Goal: Information Seeking & Learning: Learn about a topic

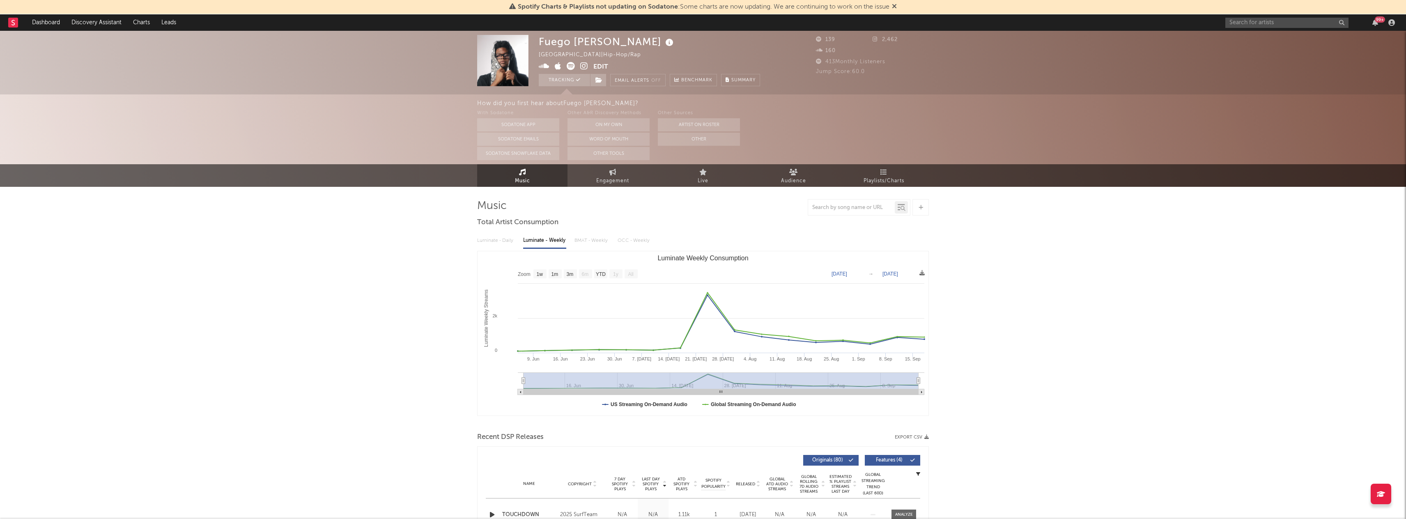
select select "1w"
click at [109, 22] on link "Discovery Assistant" at bounding box center [97, 22] width 62 height 16
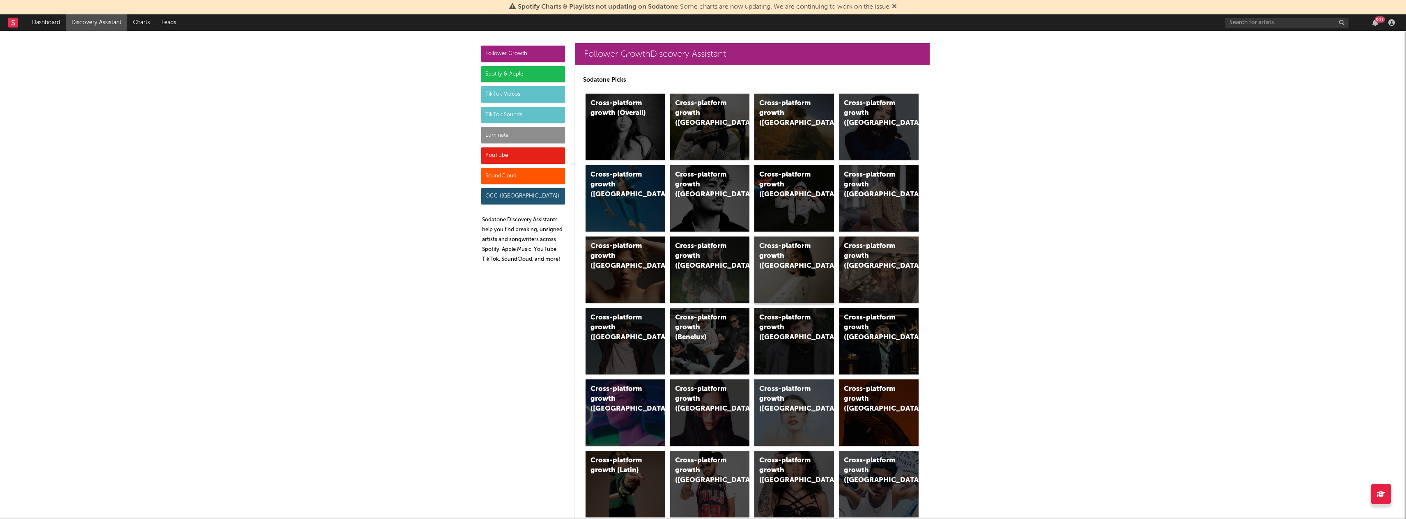
scroll to position [4, 0]
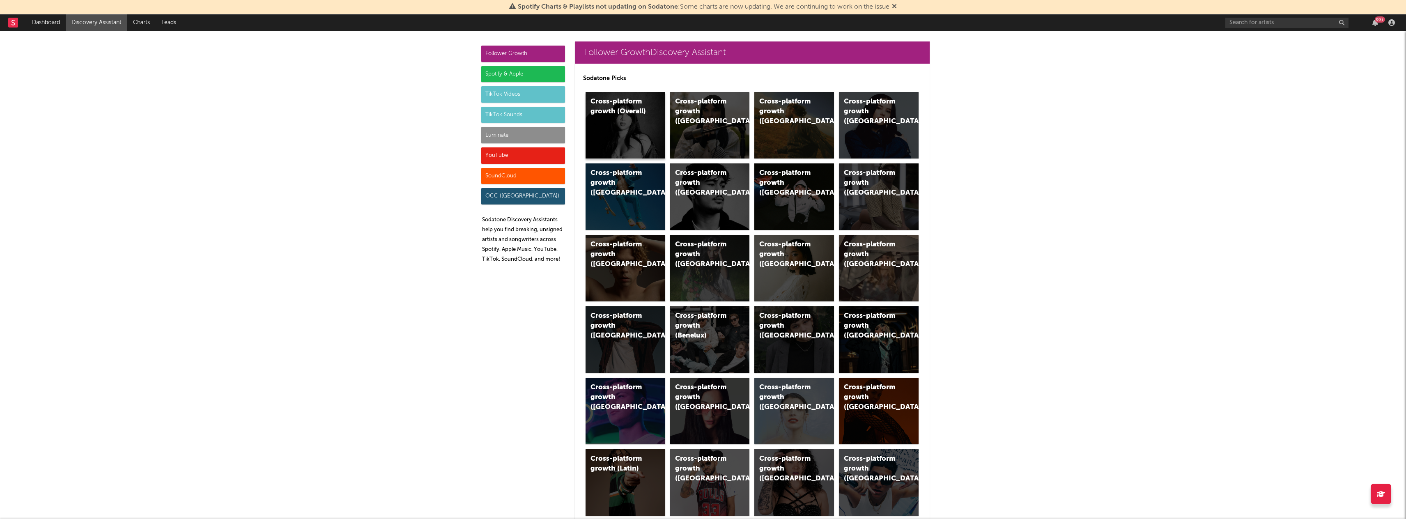
click at [611, 119] on div "Cross-platform growth (Overall)" at bounding box center [626, 125] width 80 height 67
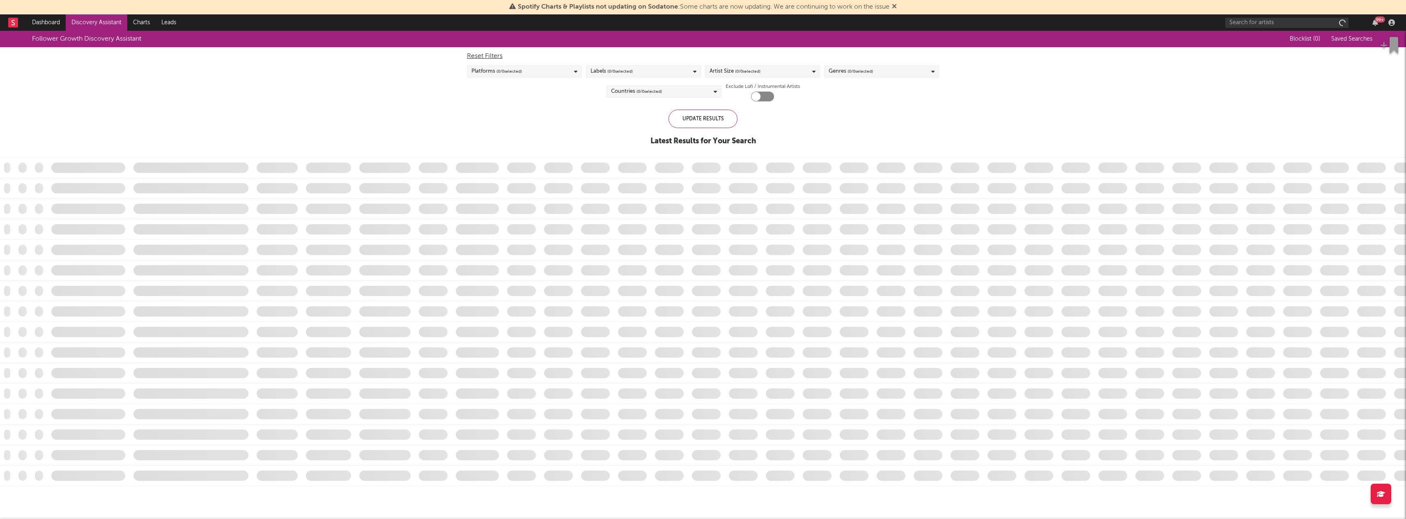
checkbox input "true"
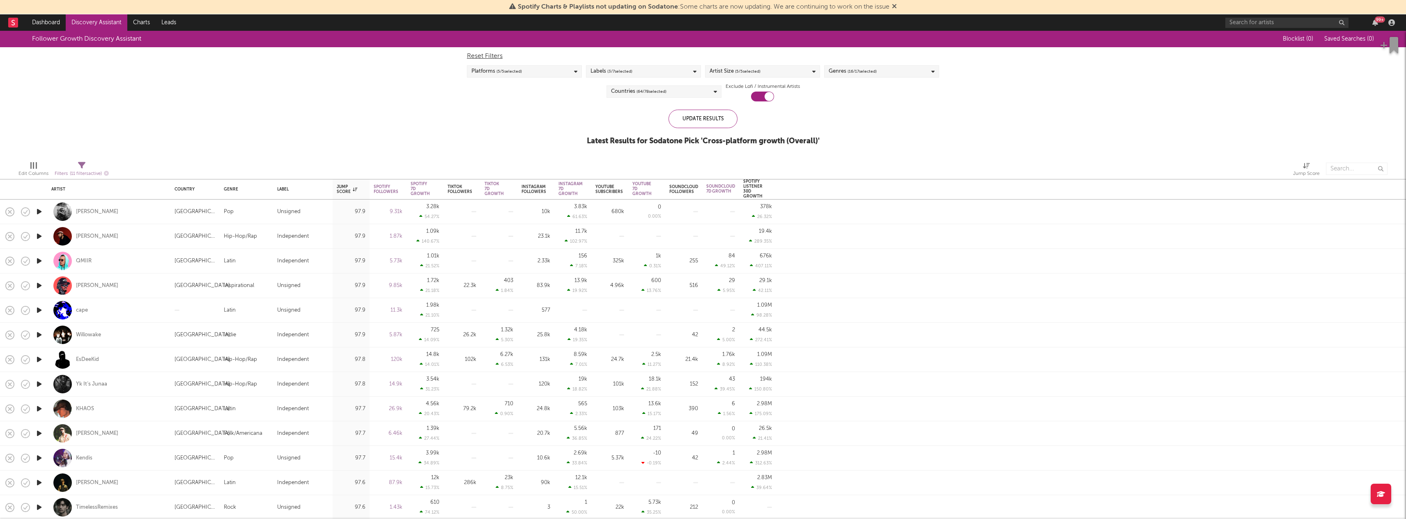
click at [39, 211] on icon "button" at bounding box center [39, 212] width 9 height 10
click at [40, 237] on icon "button" at bounding box center [39, 236] width 9 height 10
click at [43, 263] on icon "button" at bounding box center [39, 261] width 9 height 10
click at [40, 288] on icon "button" at bounding box center [39, 285] width 9 height 10
click at [40, 308] on icon "button" at bounding box center [39, 310] width 9 height 10
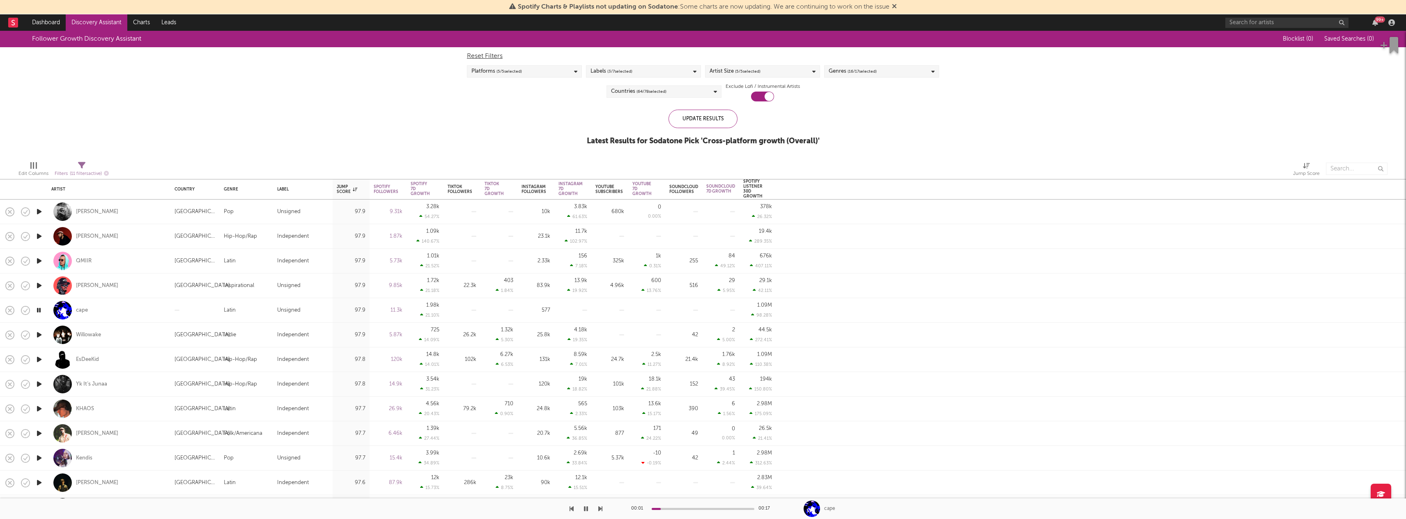
click at [43, 335] on icon "button" at bounding box center [39, 335] width 9 height 10
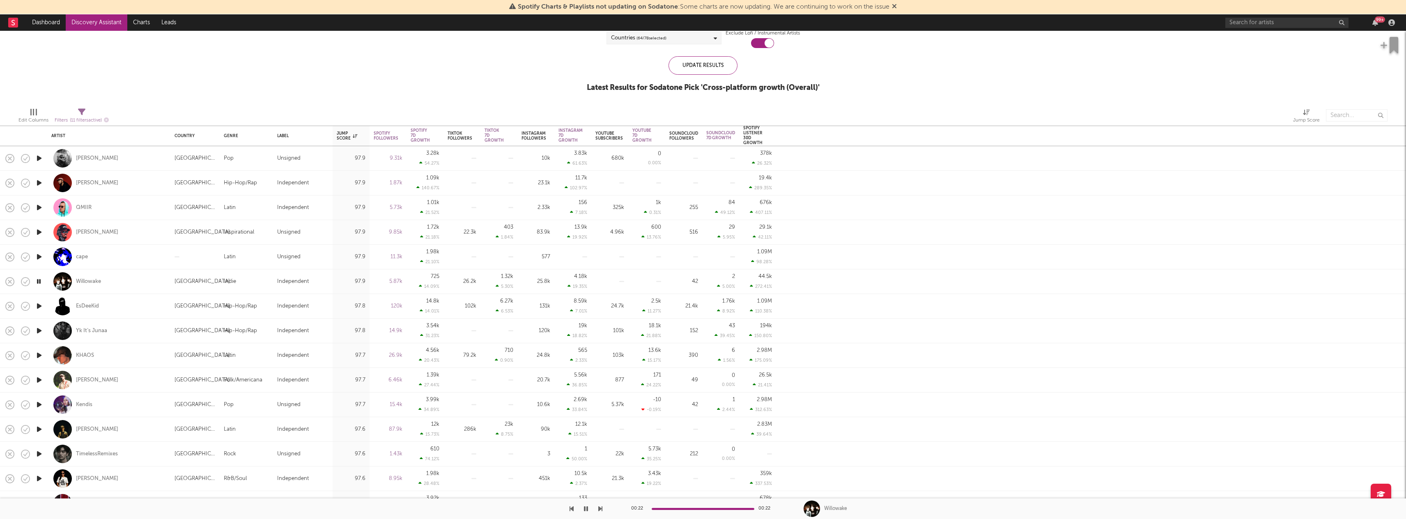
click at [39, 305] on icon "button" at bounding box center [39, 306] width 9 height 10
click at [41, 329] on icon "button" at bounding box center [39, 331] width 9 height 10
click at [43, 358] on icon "button" at bounding box center [39, 355] width 9 height 10
click at [41, 380] on icon "button" at bounding box center [39, 380] width 9 height 10
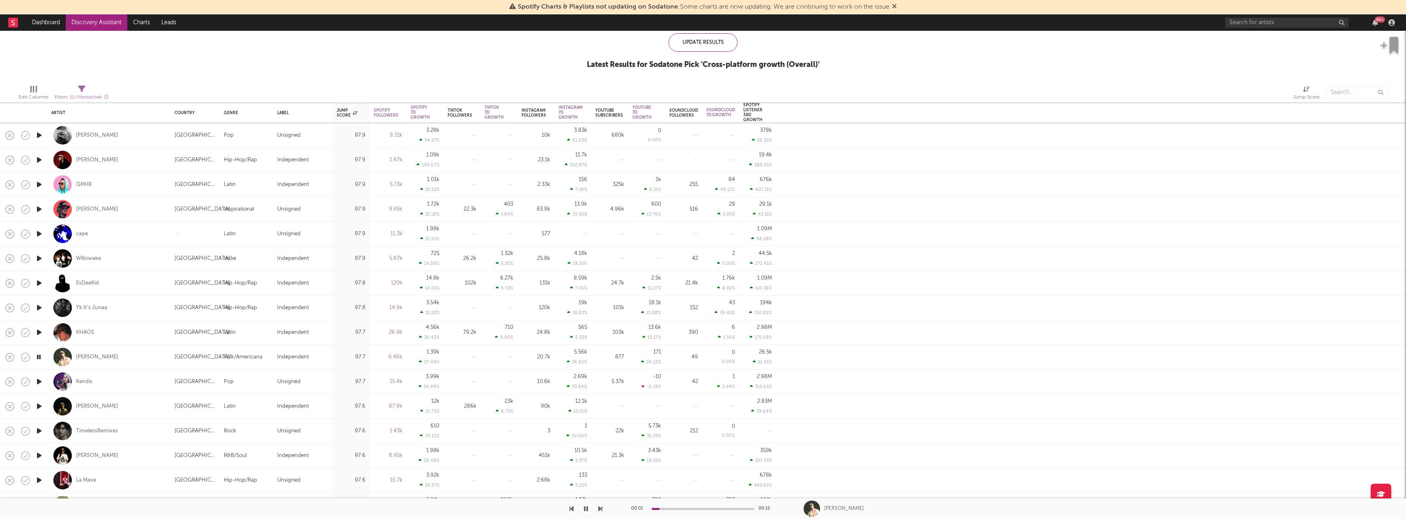
click at [39, 388] on div at bounding box center [39, 382] width 16 height 25
select select "1w"
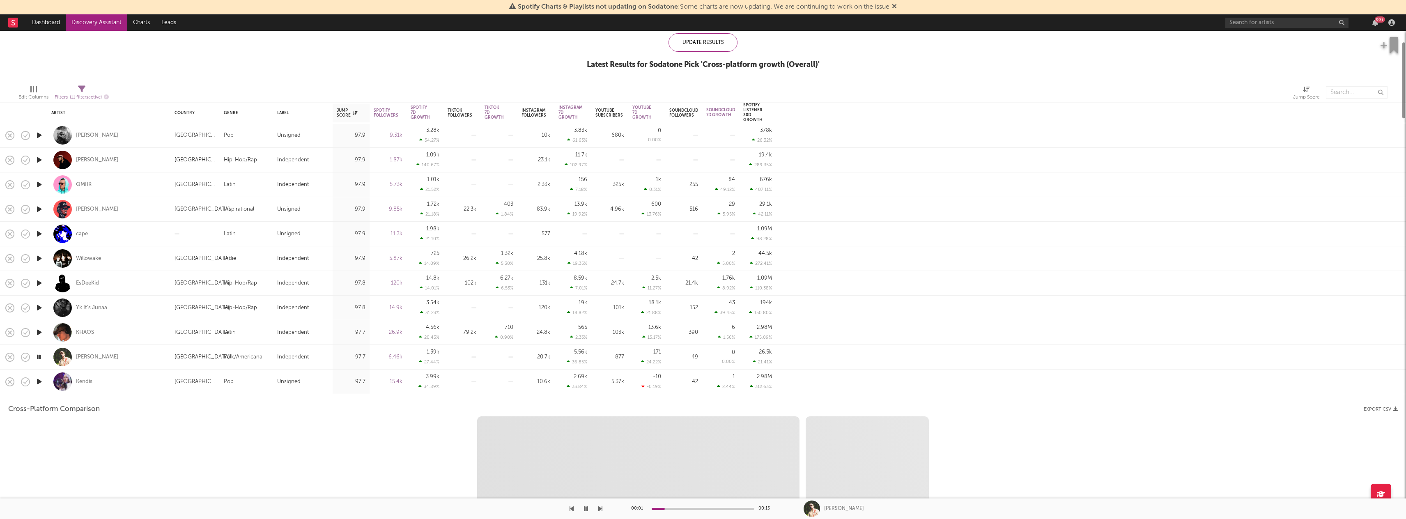
select select "6m"
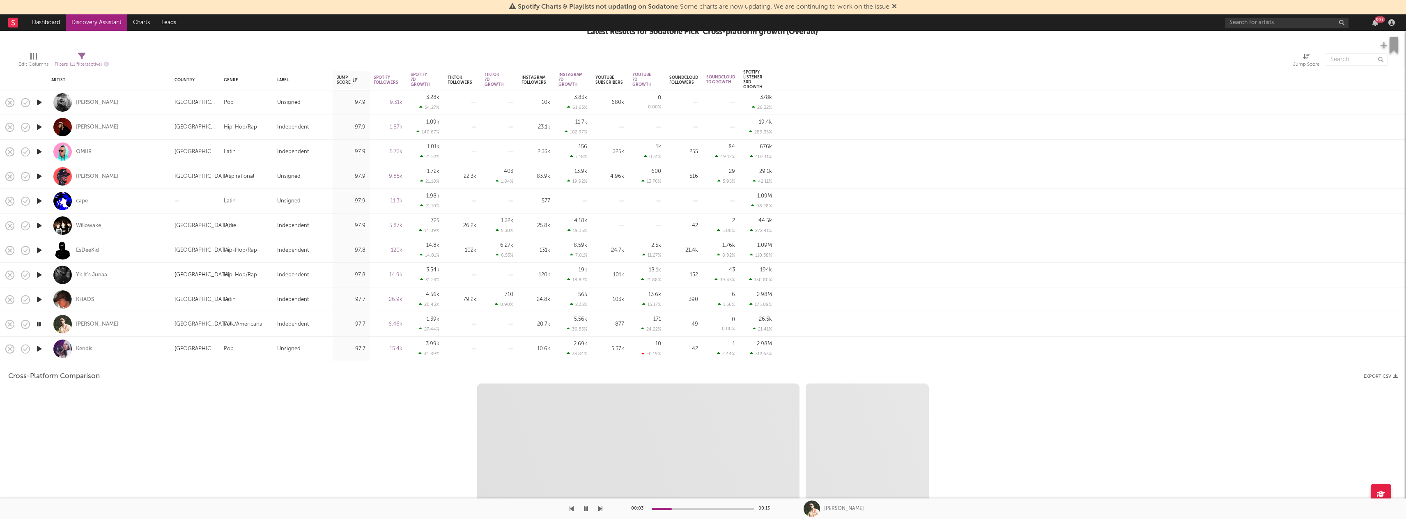
select select "1m"
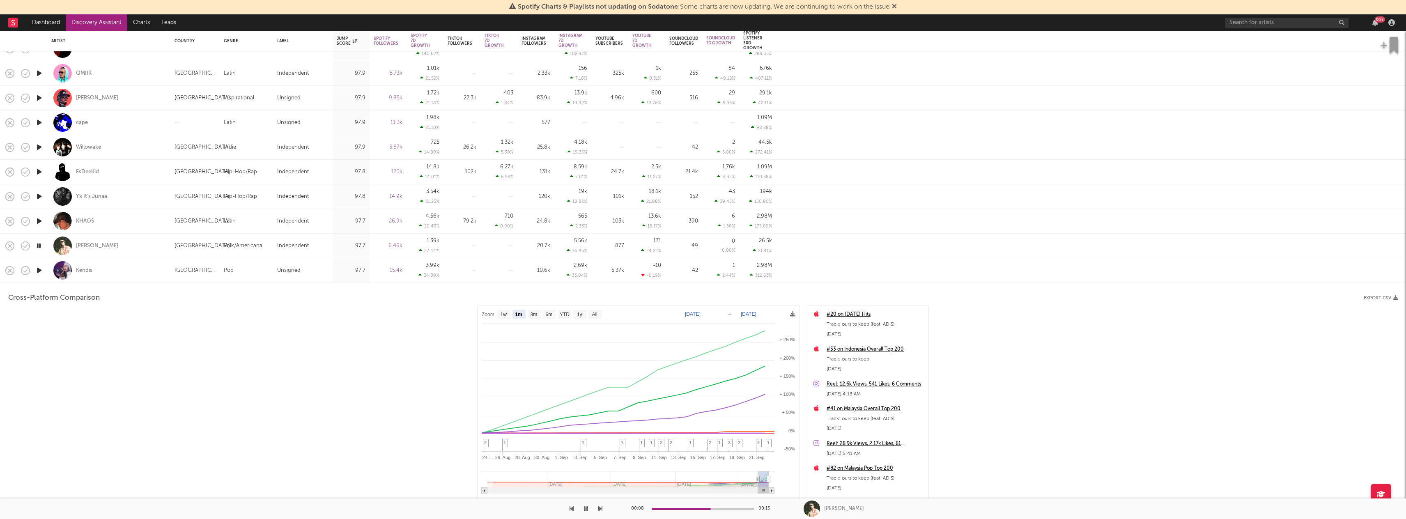
click at [46, 267] on div at bounding box center [39, 270] width 16 height 25
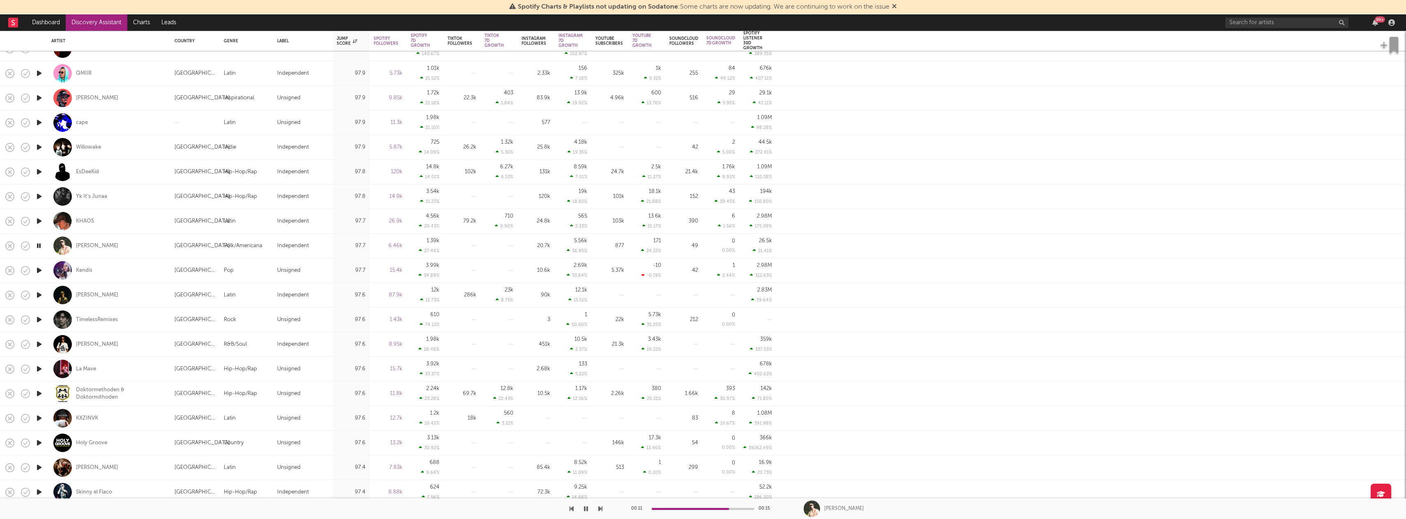
click at [39, 271] on icon "button" at bounding box center [39, 270] width 9 height 10
click at [678, 508] on div at bounding box center [703, 509] width 103 height 2
click at [34, 299] on div at bounding box center [39, 295] width 16 height 25
select select "1w"
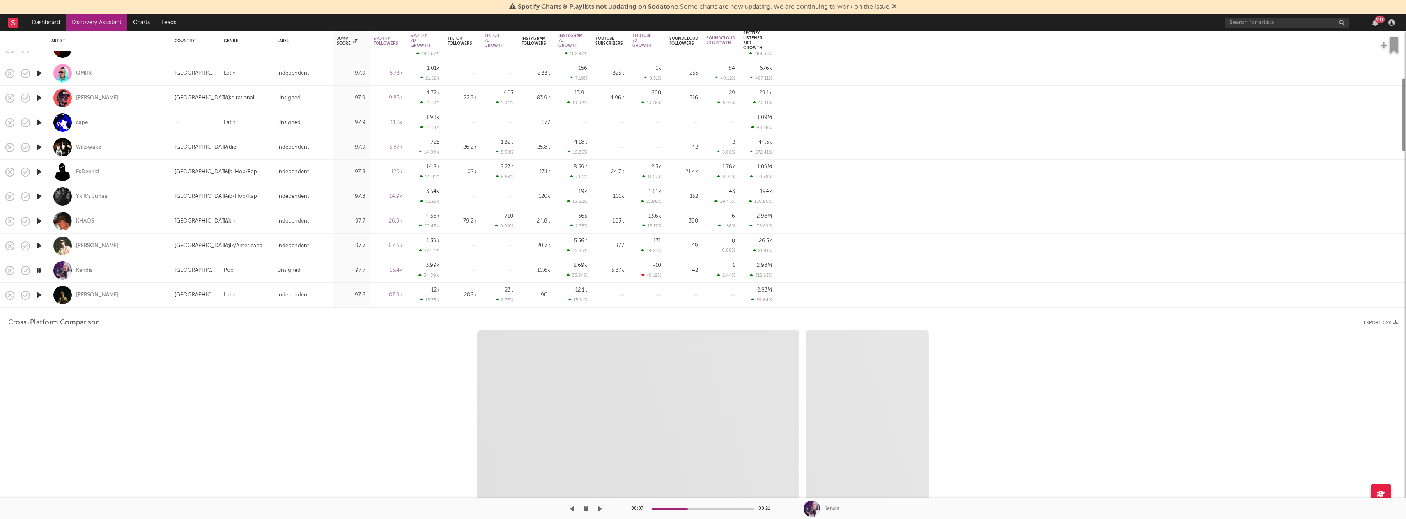
select select "1w"
click at [39, 293] on icon "button" at bounding box center [39, 295] width 9 height 10
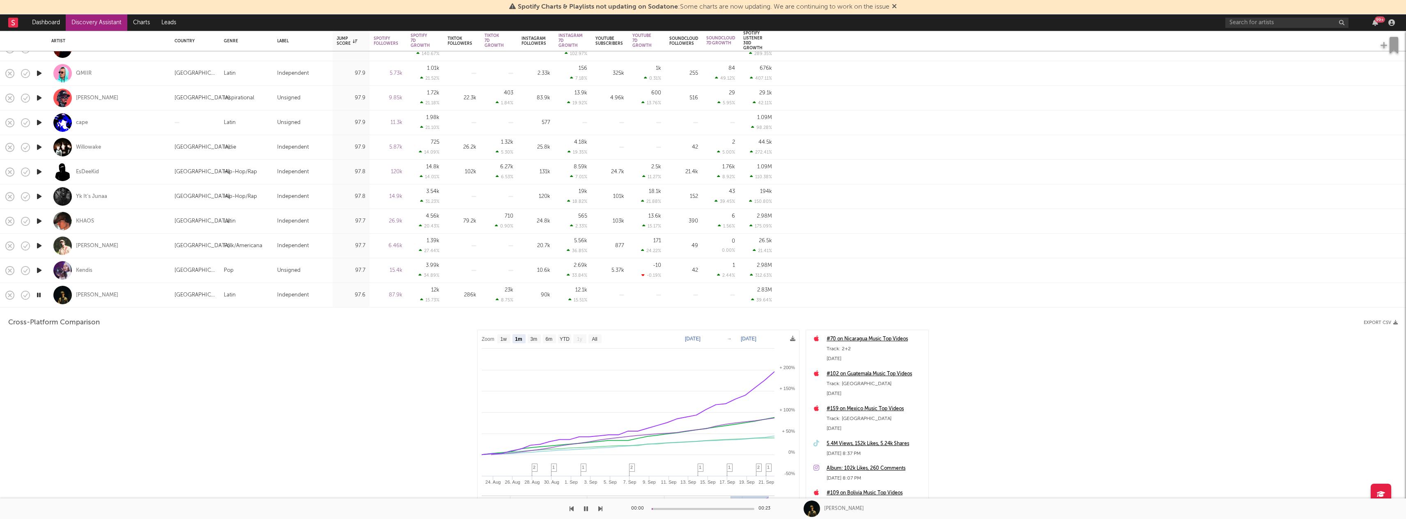
click at [53, 290] on div "Omar Camacho" at bounding box center [108, 295] width 115 height 24
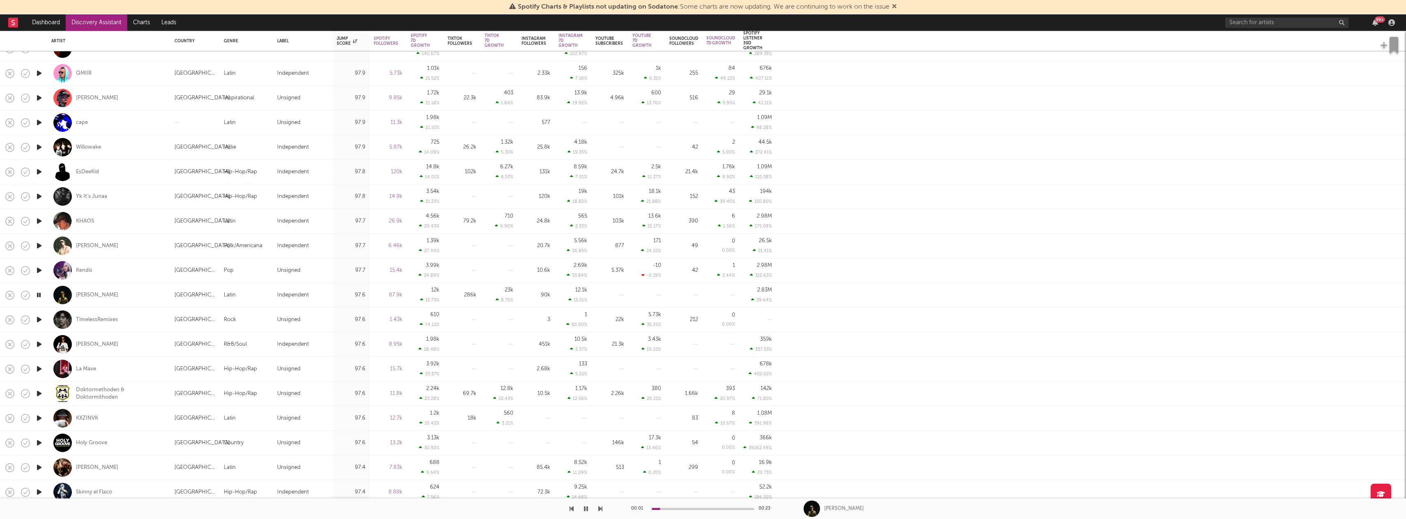
click at [38, 320] on icon "button" at bounding box center [39, 320] width 9 height 10
click at [39, 346] on icon "button" at bounding box center [39, 344] width 9 height 10
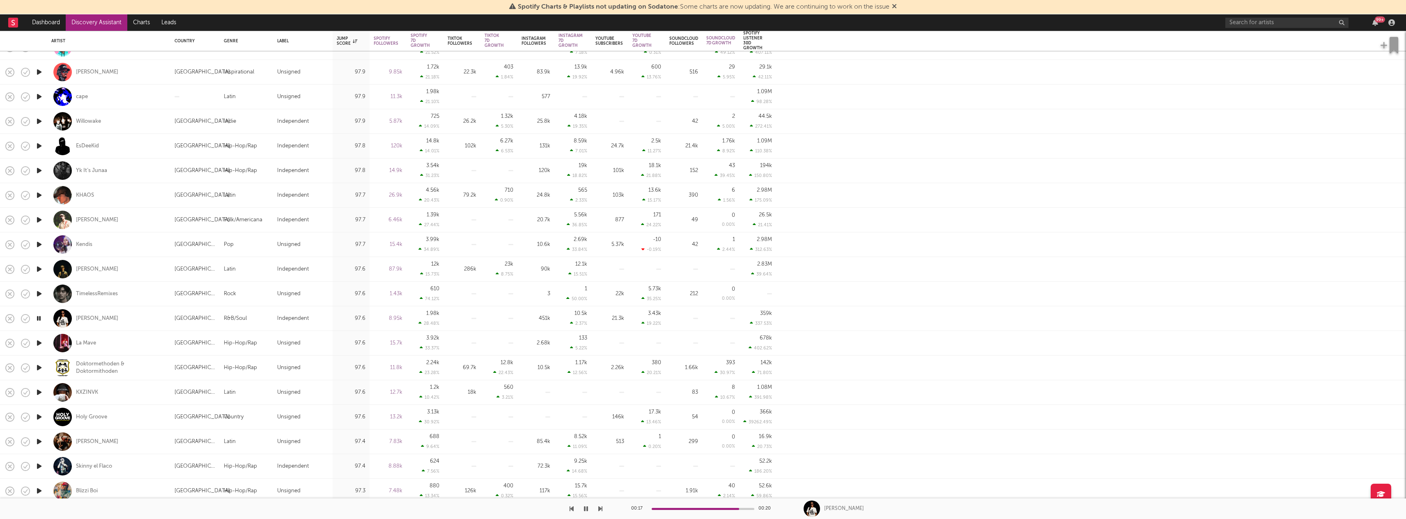
click at [40, 317] on icon "button" at bounding box center [39, 318] width 8 height 10
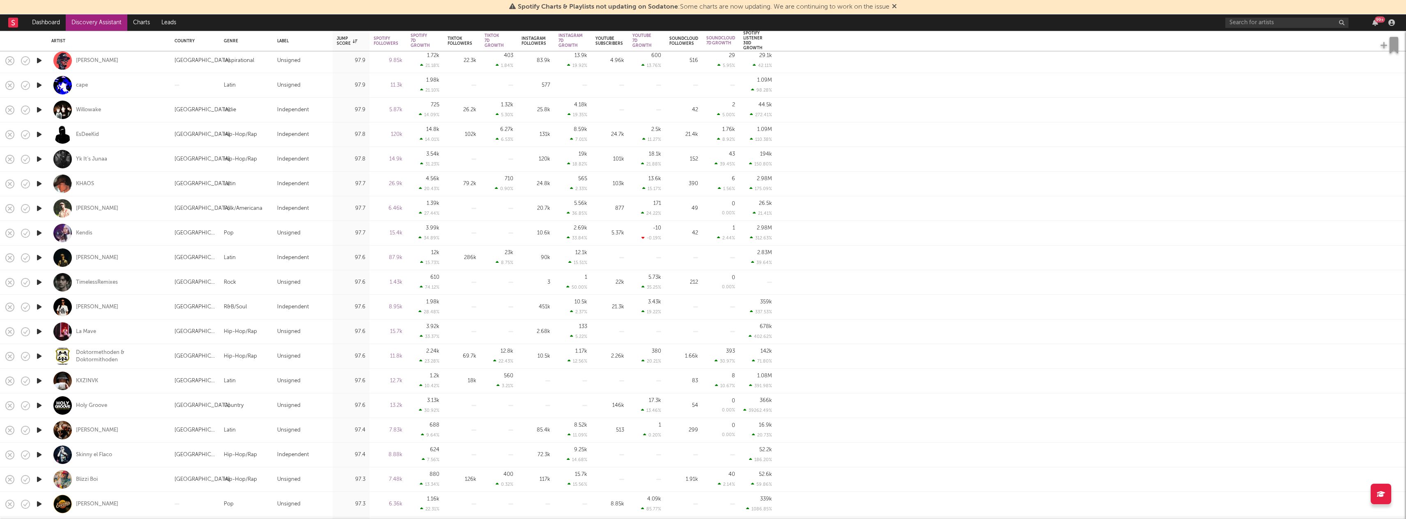
click at [47, 334] on div "La Mave" at bounding box center [108, 331] width 123 height 25
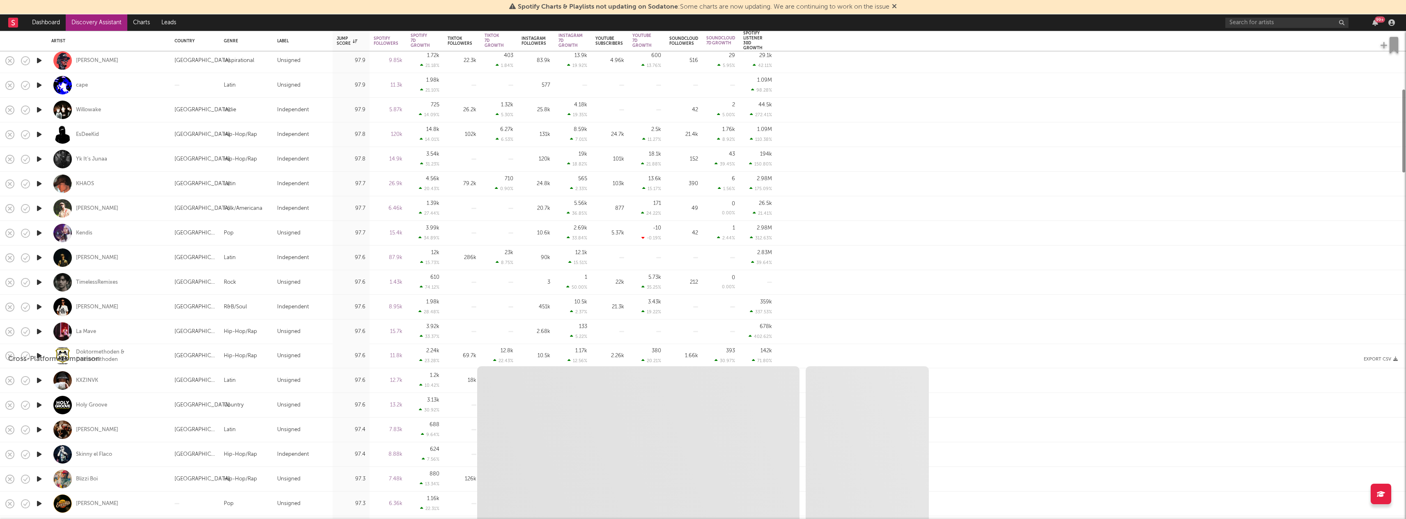
select select "1w"
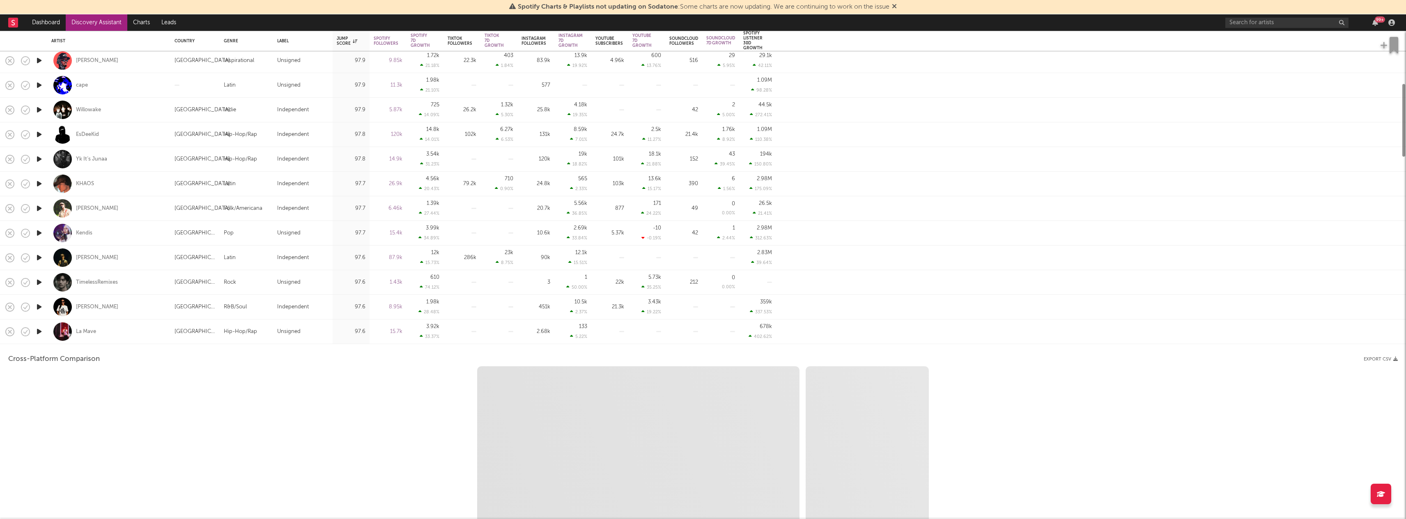
select select "6m"
click at [39, 328] on icon "button" at bounding box center [39, 331] width 9 height 10
select select "1m"
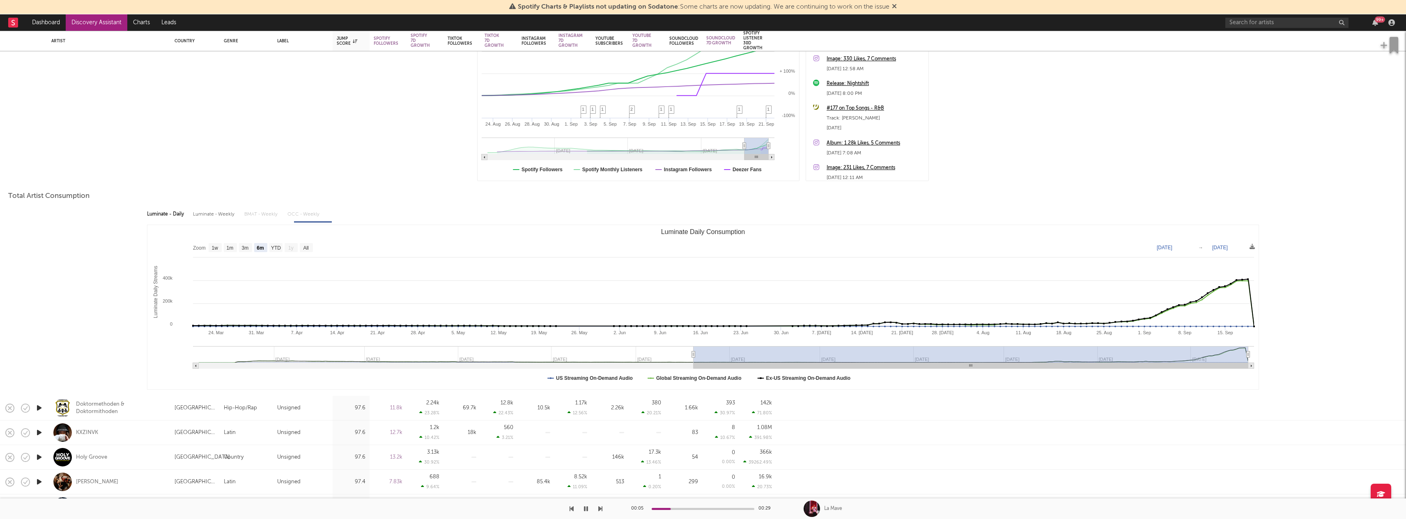
click at [44, 407] on div at bounding box center [39, 408] width 16 height 25
select select "1w"
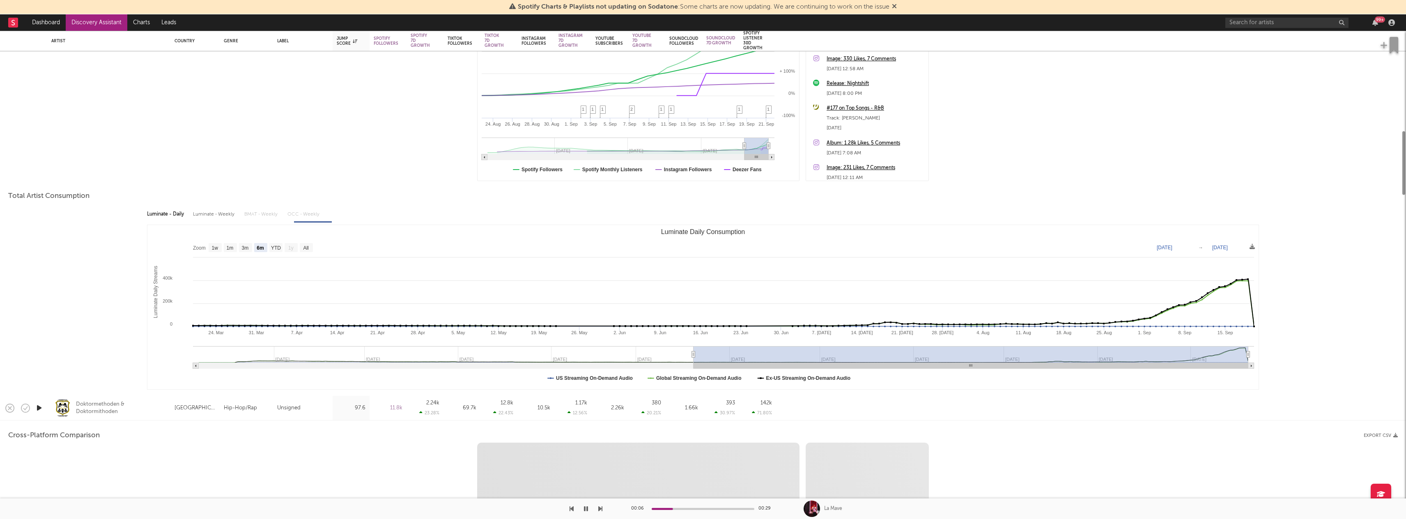
select select "1w"
click at [41, 409] on icon "button" at bounding box center [39, 408] width 9 height 10
click at [52, 407] on div "Doktormethoden & Doktormithoden" at bounding box center [108, 408] width 115 height 24
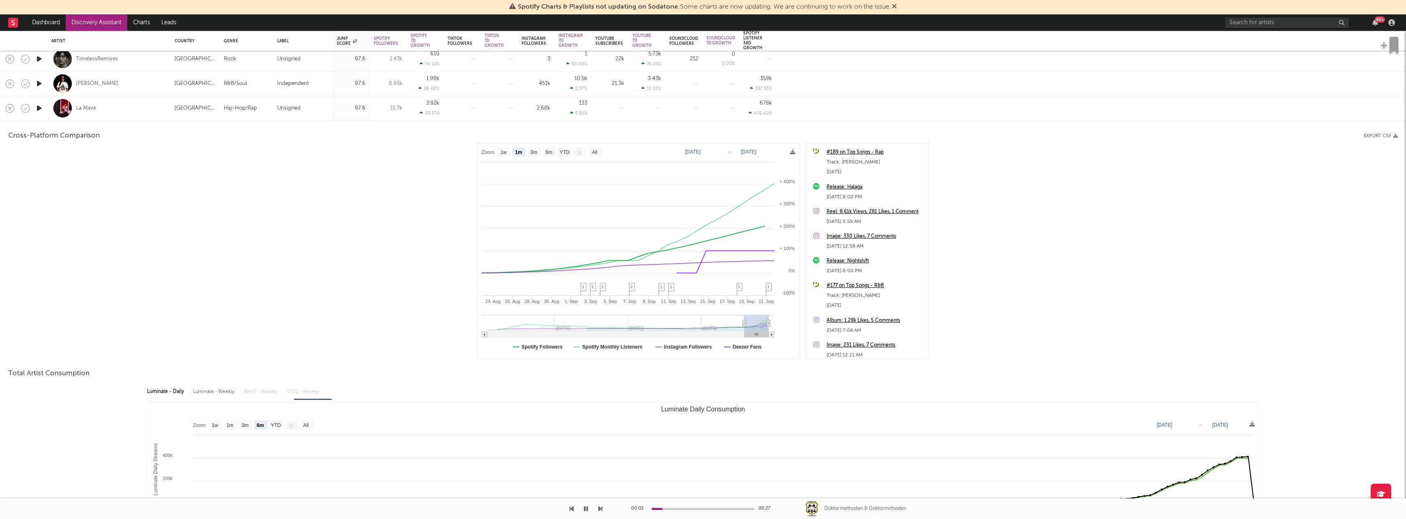
click at [110, 133] on div "Cross-Platform Comparison Export CSV" at bounding box center [703, 136] width 1390 height 14
click at [112, 103] on div "La Mave" at bounding box center [108, 108] width 115 height 24
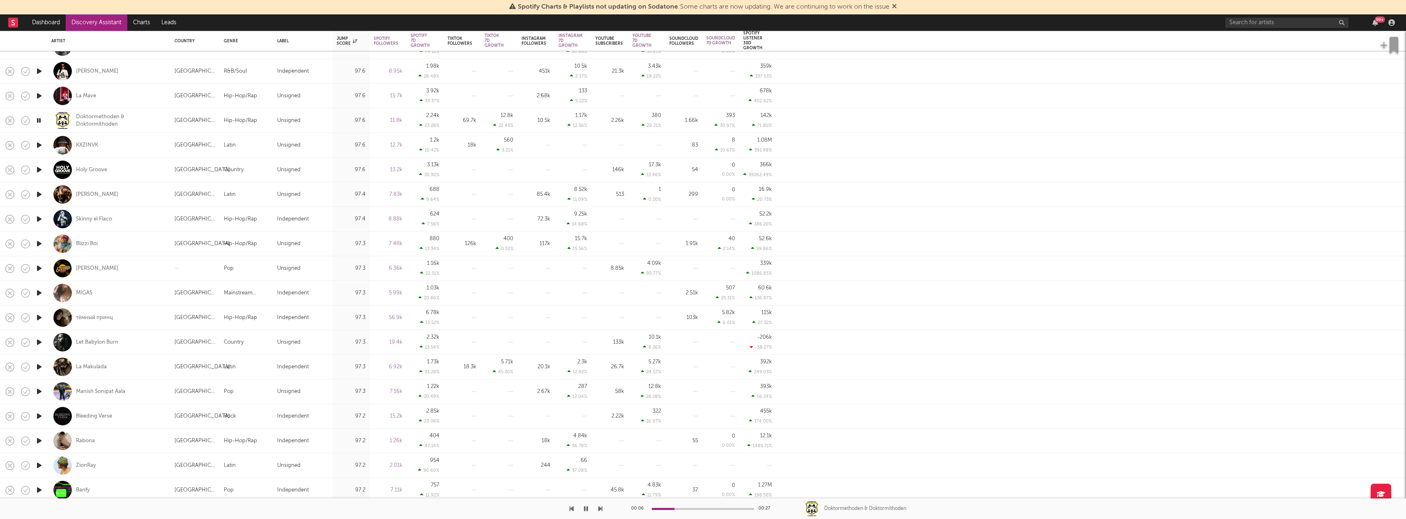
click at [39, 147] on icon "button" at bounding box center [39, 145] width 9 height 10
click at [42, 168] on icon "button" at bounding box center [39, 170] width 9 height 10
click at [93, 169] on div "Holy Groove" at bounding box center [91, 169] width 31 height 7
click at [42, 196] on icon "button" at bounding box center [39, 194] width 9 height 10
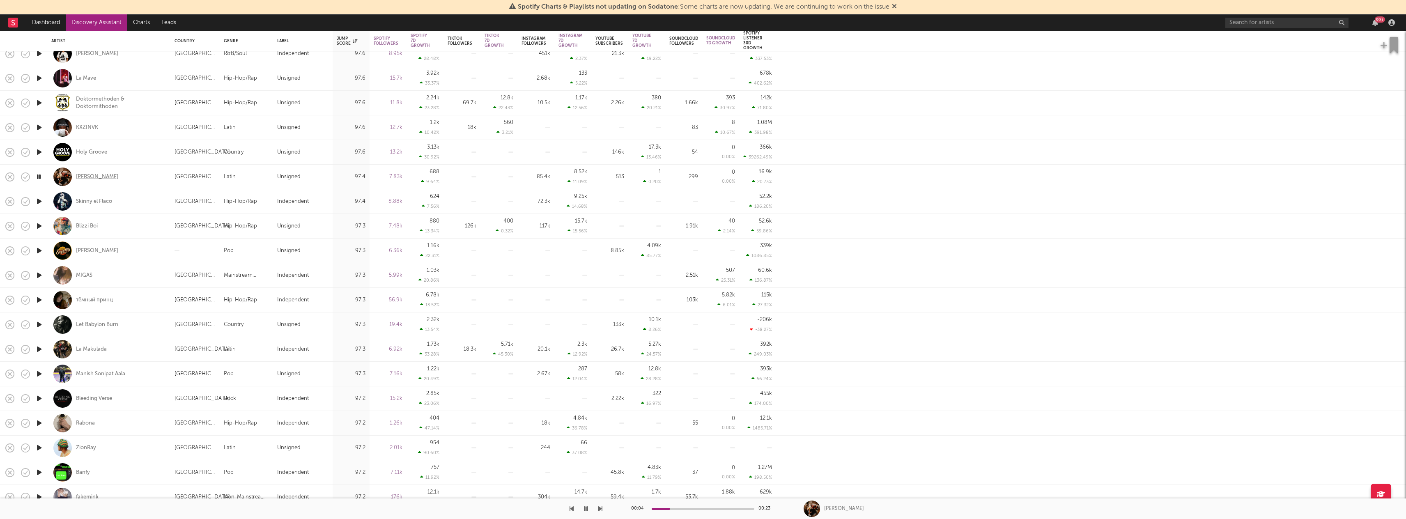
click at [83, 173] on div "La Corredera" at bounding box center [97, 176] width 42 height 7
click at [39, 205] on icon "button" at bounding box center [39, 201] width 9 height 10
click at [40, 225] on icon "button" at bounding box center [39, 226] width 9 height 10
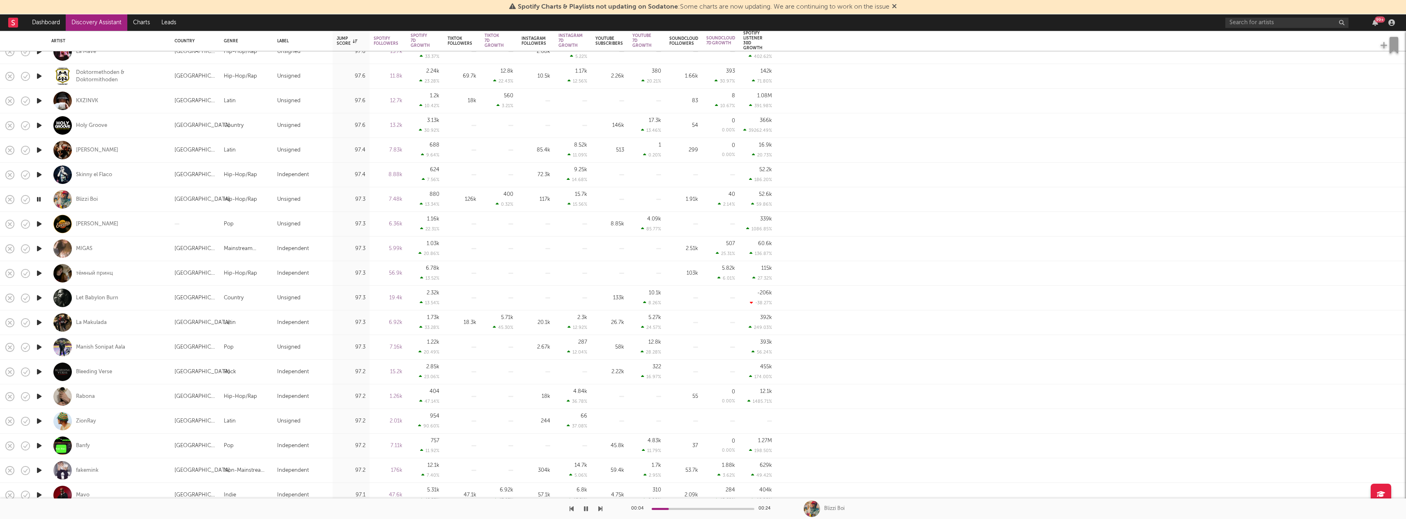
click at [38, 223] on icon "button" at bounding box center [39, 224] width 9 height 10
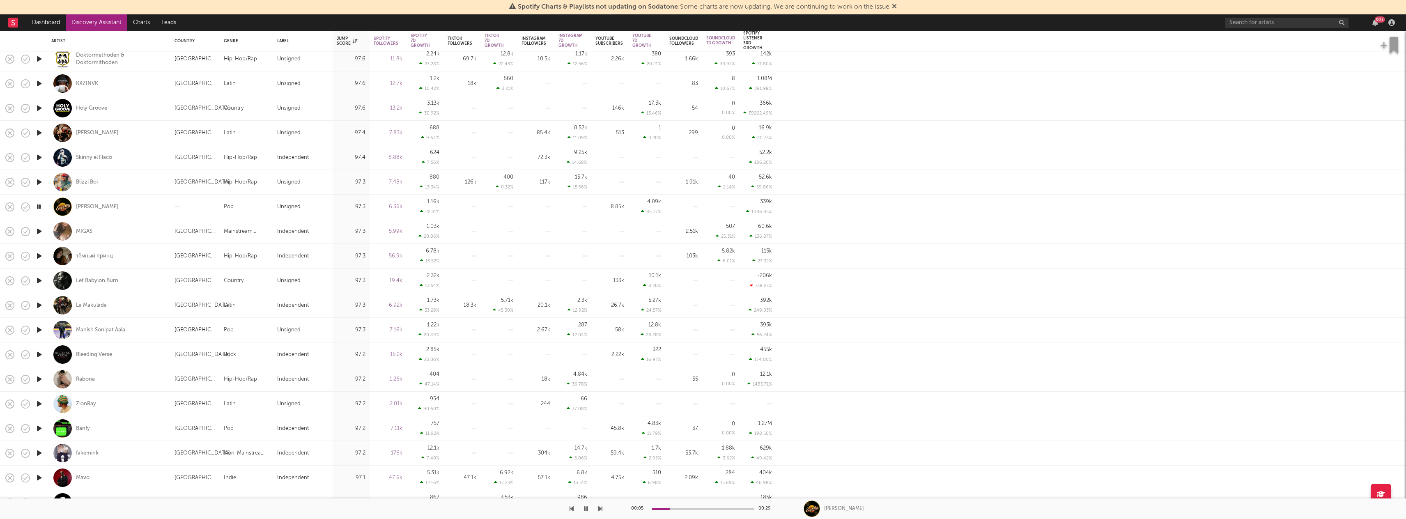
click at [38, 233] on icon "button" at bounding box center [39, 231] width 9 height 10
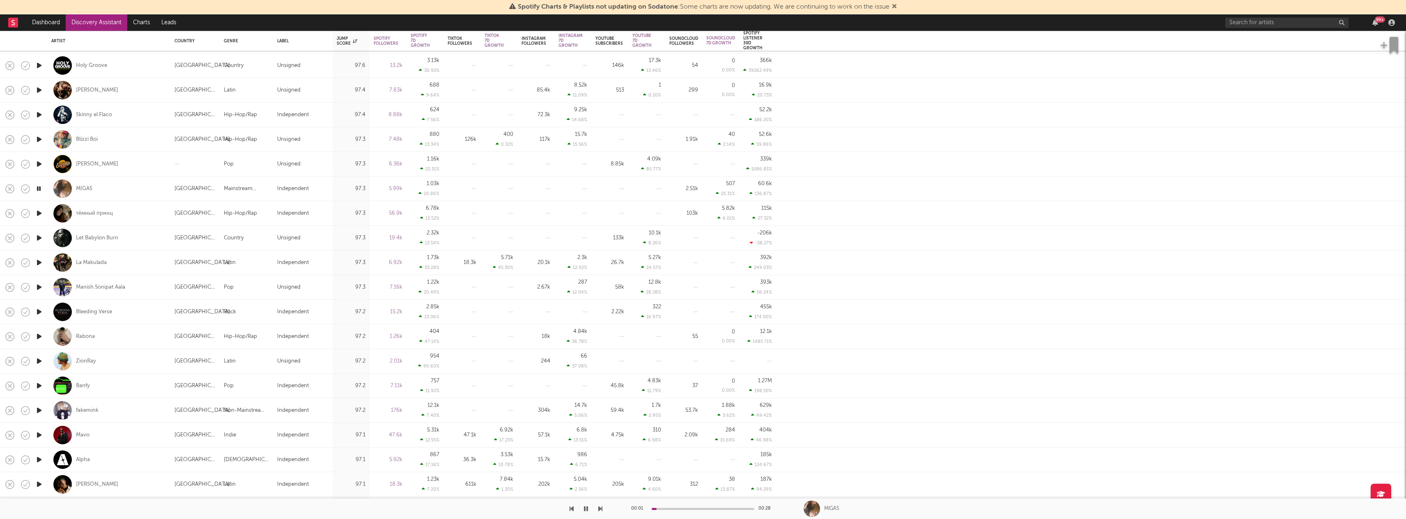
click at [39, 214] on icon "button" at bounding box center [39, 213] width 9 height 10
click at [38, 229] on icon "button" at bounding box center [39, 229] width 9 height 10
click at [91, 228] on div "Let Babylon Burn" at bounding box center [97, 228] width 42 height 7
click at [44, 249] on div at bounding box center [39, 253] width 16 height 25
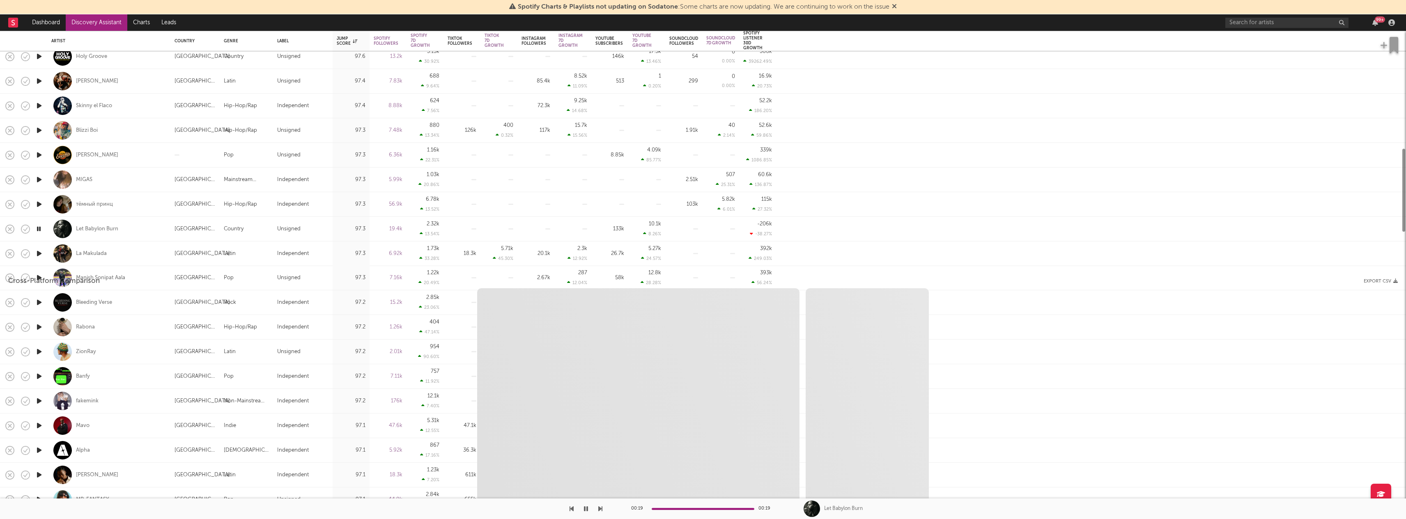
select select "1w"
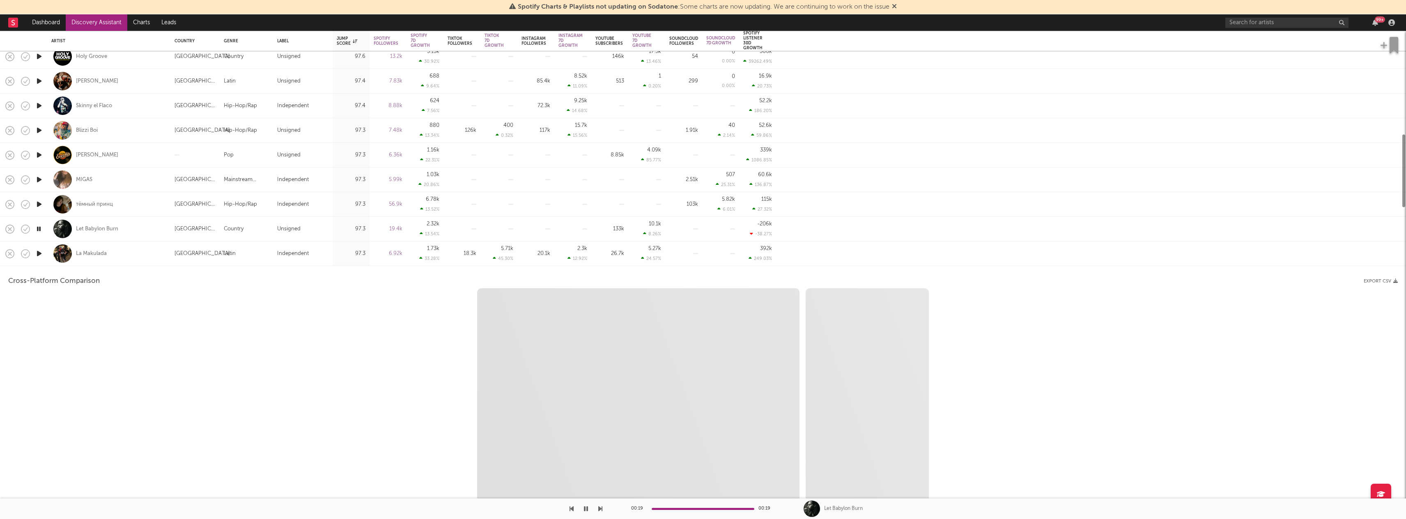
select select "1w"
click at [39, 252] on icon "button" at bounding box center [39, 253] width 9 height 10
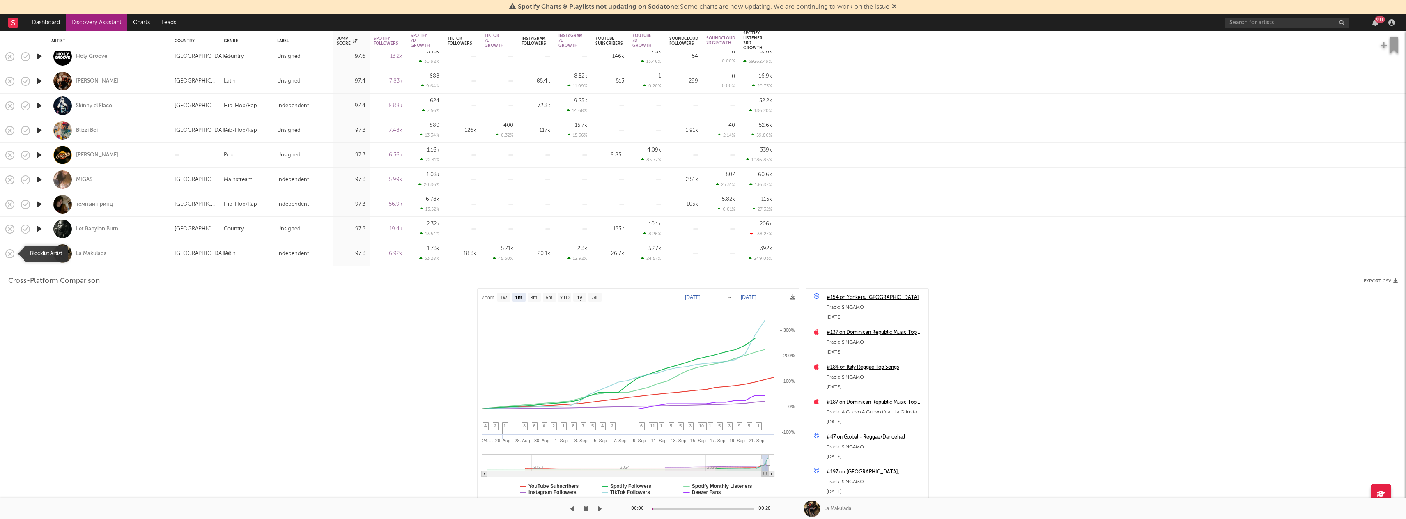
click at [7, 254] on icon "button" at bounding box center [9, 253] width 11 height 11
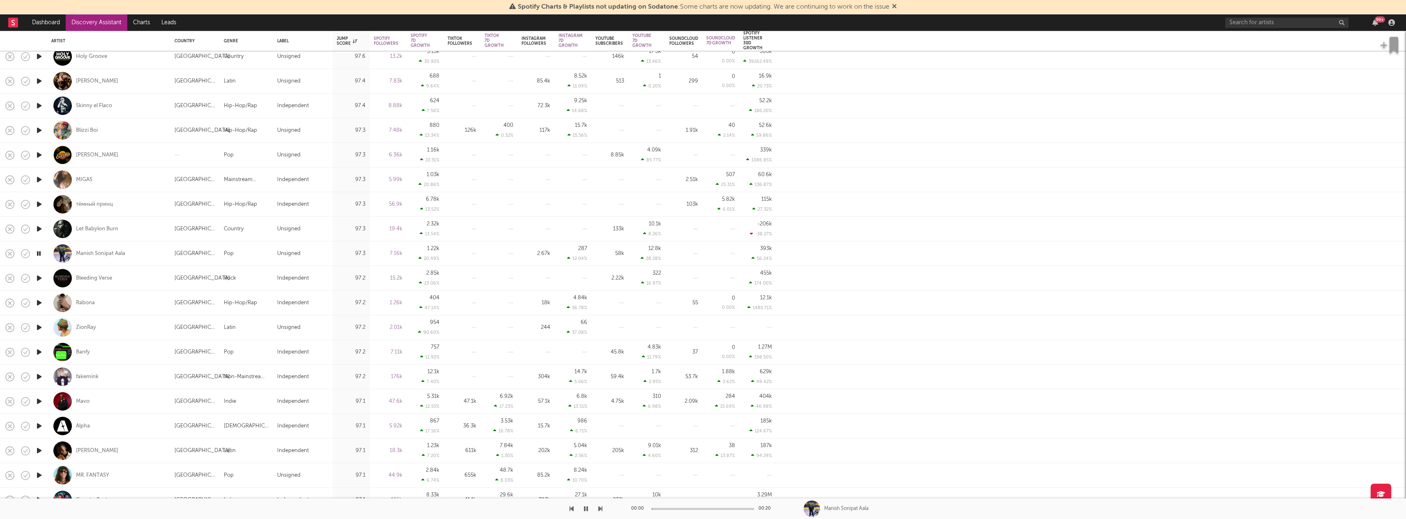
click at [40, 273] on icon "button" at bounding box center [39, 278] width 9 height 10
click at [47, 305] on div at bounding box center [39, 303] width 16 height 25
select select "1w"
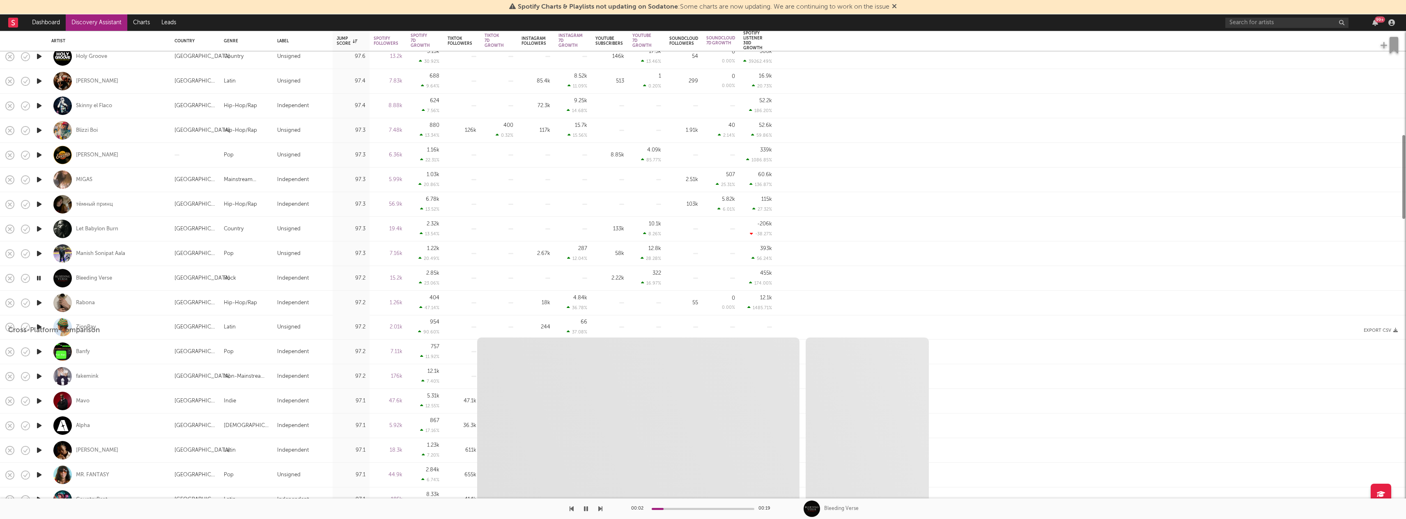
select select "1w"
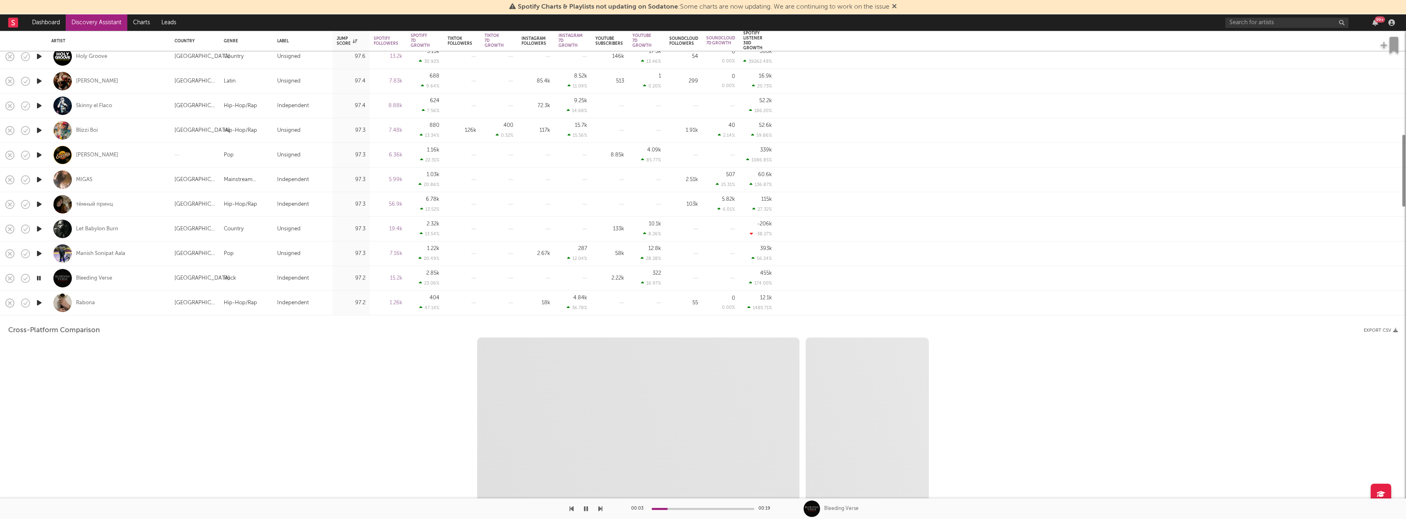
click at [41, 301] on icon "button" at bounding box center [39, 303] width 9 height 10
select select "1m"
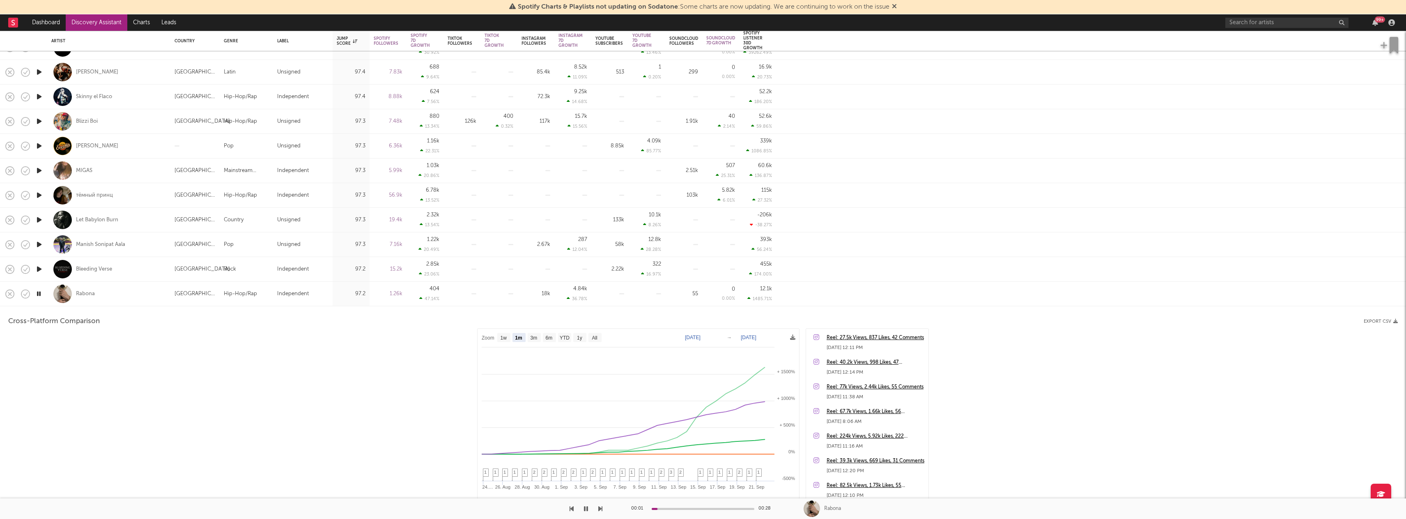
click at [101, 291] on div "Rabona" at bounding box center [108, 294] width 115 height 24
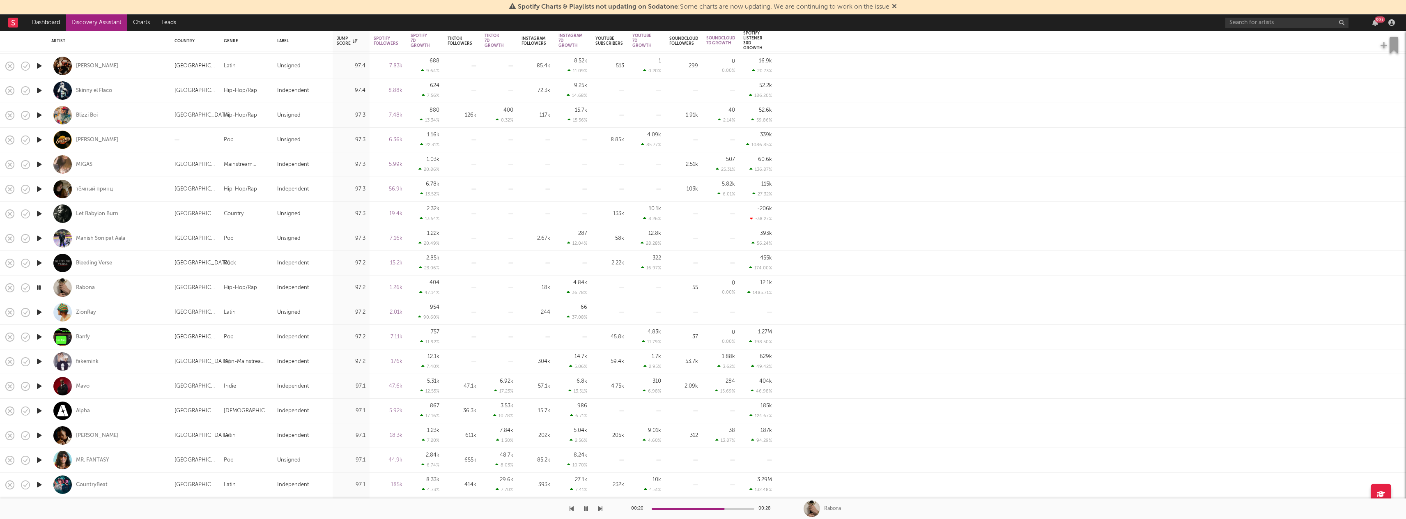
click at [39, 290] on icon "button" at bounding box center [39, 288] width 8 height 10
click at [39, 315] on icon "button" at bounding box center [39, 312] width 9 height 10
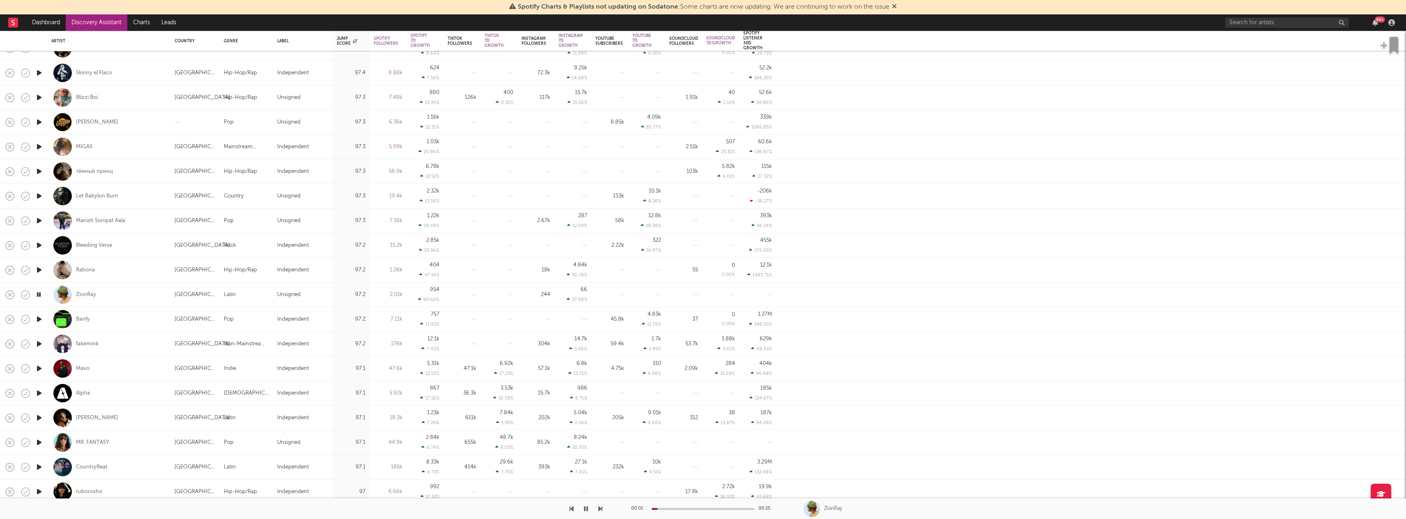
click at [41, 319] on icon "button" at bounding box center [39, 319] width 9 height 10
click at [41, 341] on icon "button" at bounding box center [39, 344] width 9 height 10
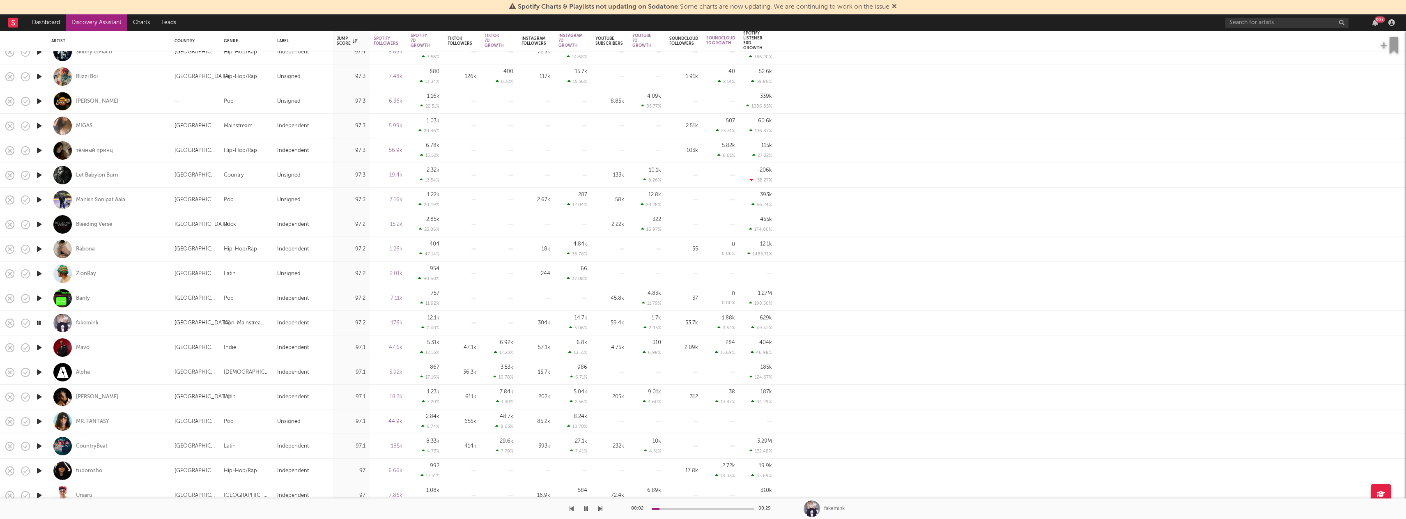
click at [37, 345] on icon "button" at bounding box center [39, 347] width 9 height 10
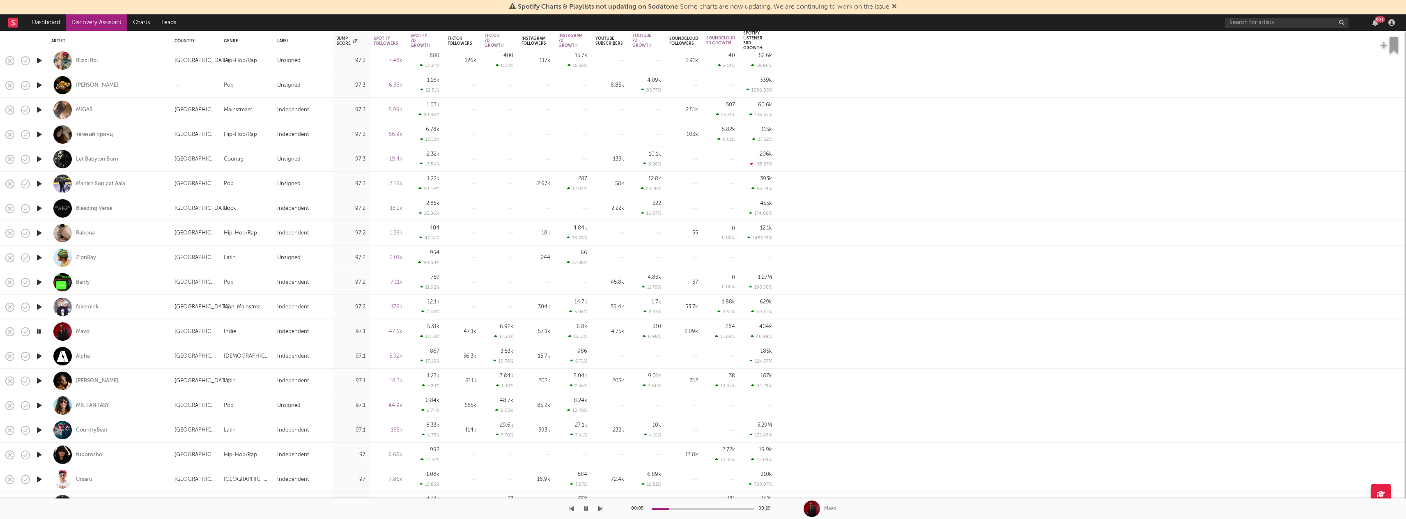
click at [40, 356] on icon "button" at bounding box center [39, 356] width 9 height 10
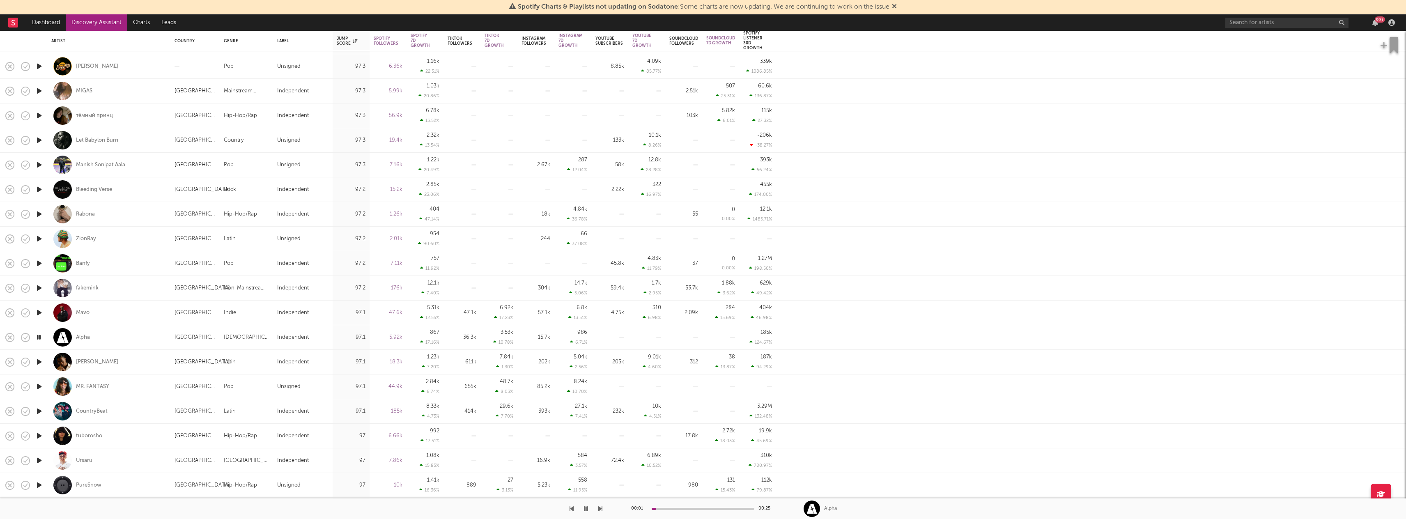
click at [38, 365] on icon "button" at bounding box center [39, 362] width 9 height 10
click at [45, 385] on div at bounding box center [39, 387] width 16 height 25
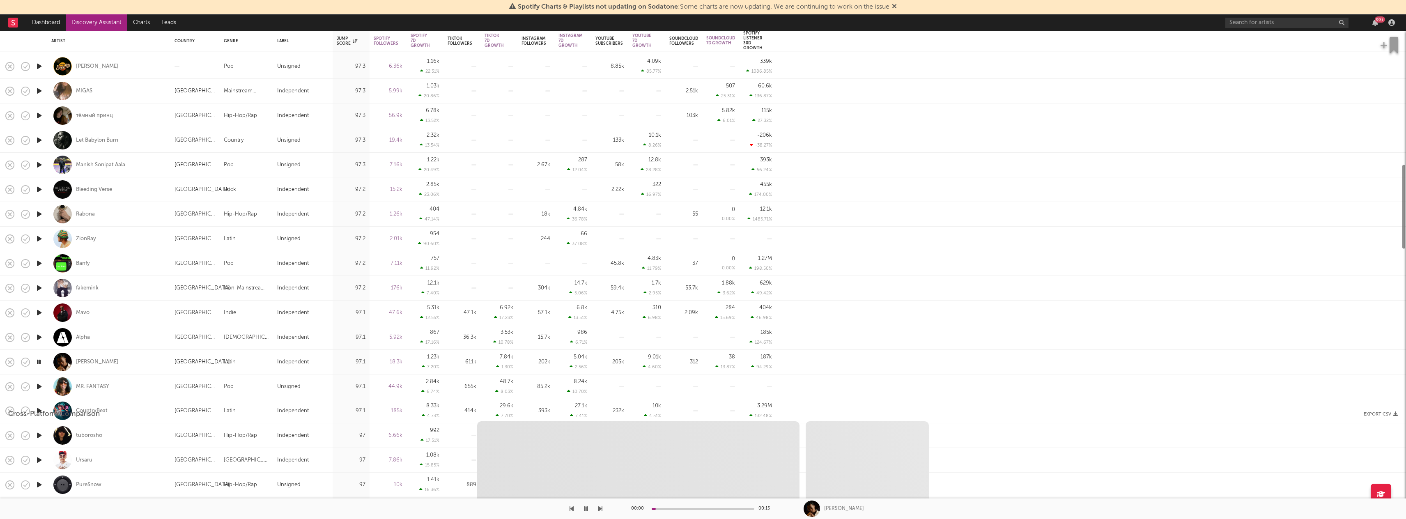
select select "1w"
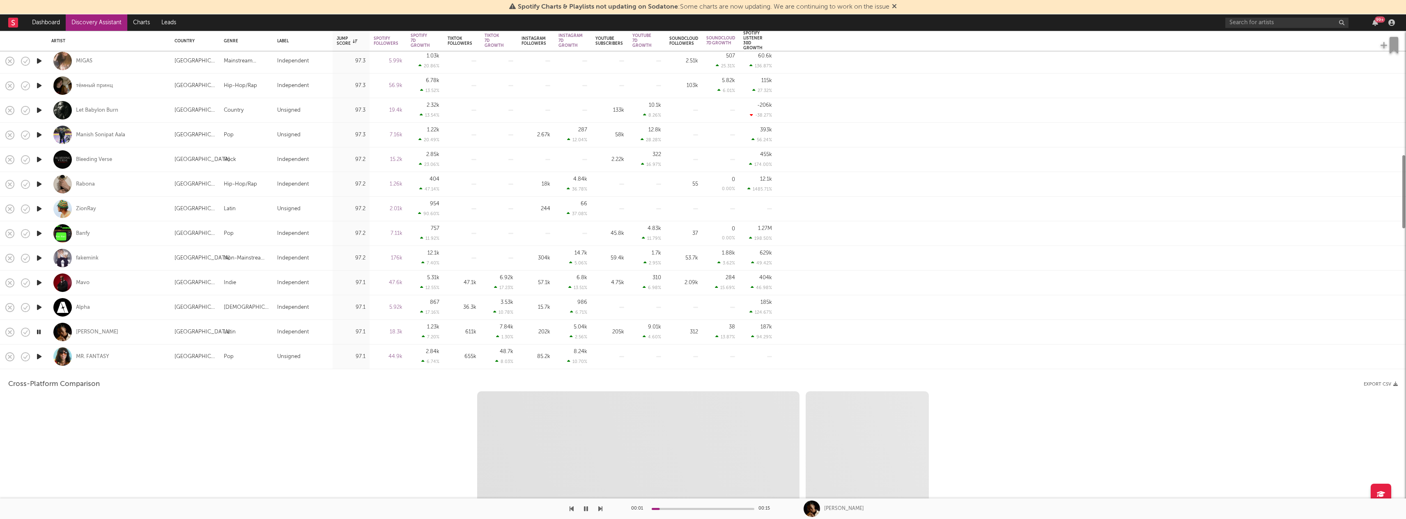
select select "1w"
click at [36, 356] on icon "button" at bounding box center [39, 357] width 9 height 10
select select "1m"
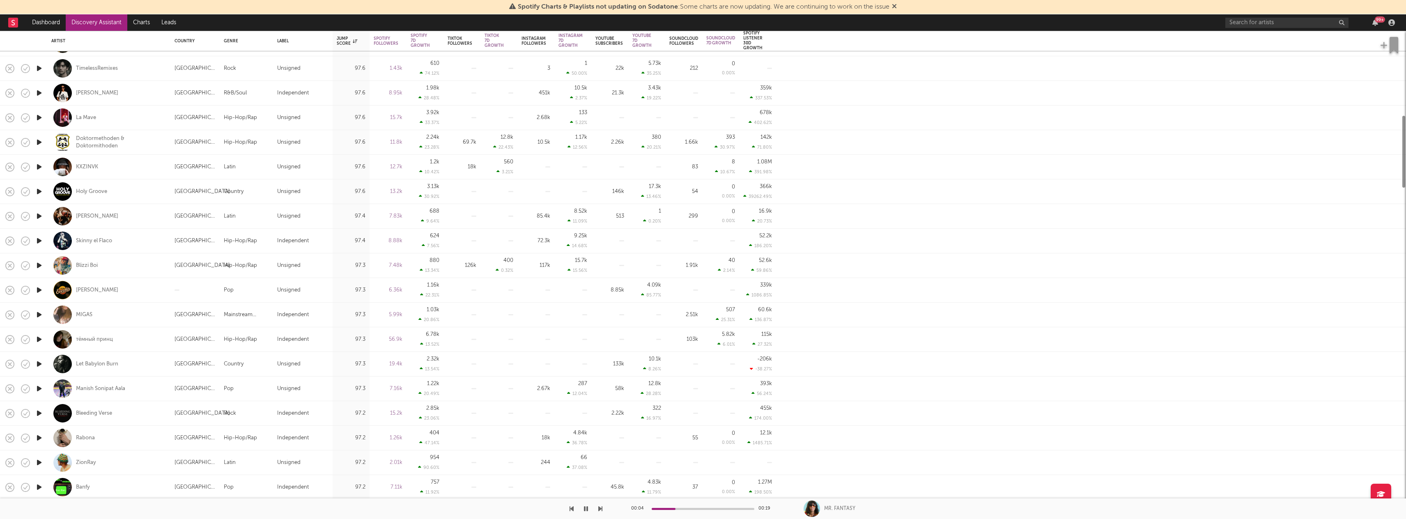
select select "1w"
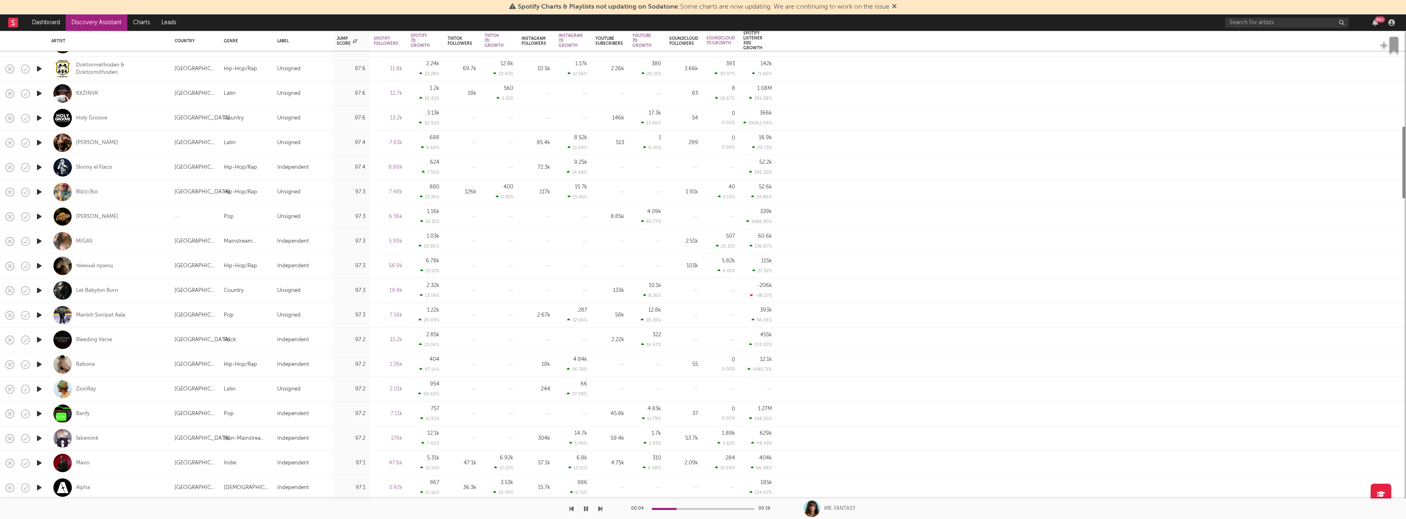
select select "1m"
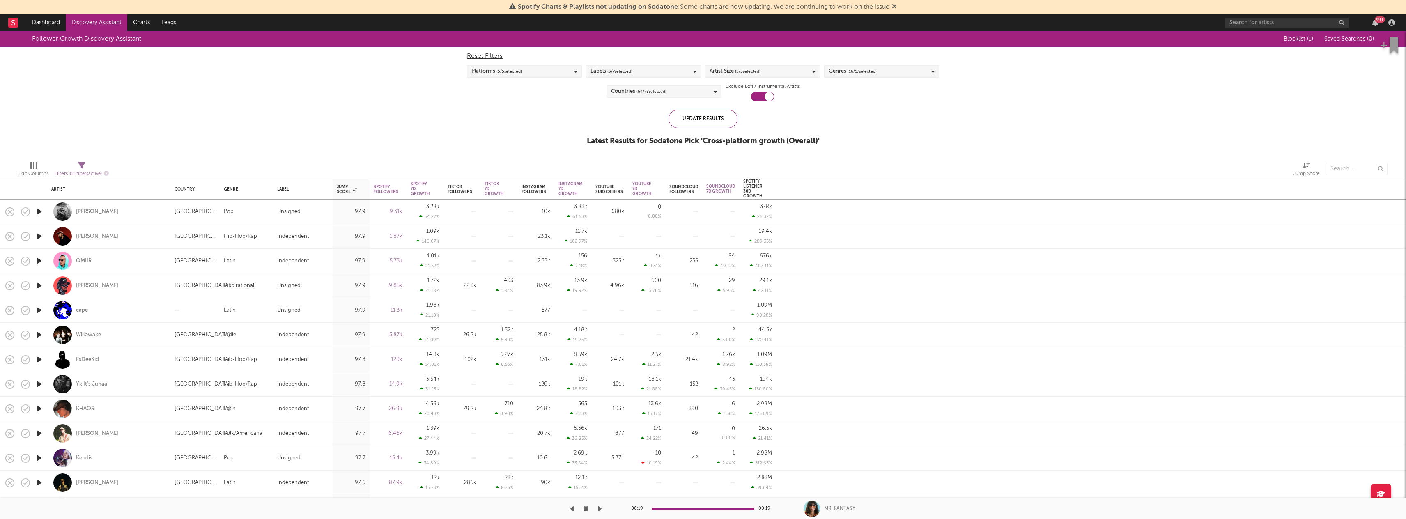
click at [697, 91] on div "Countries ( 64 / 78 selected)" at bounding box center [664, 91] width 115 height 12
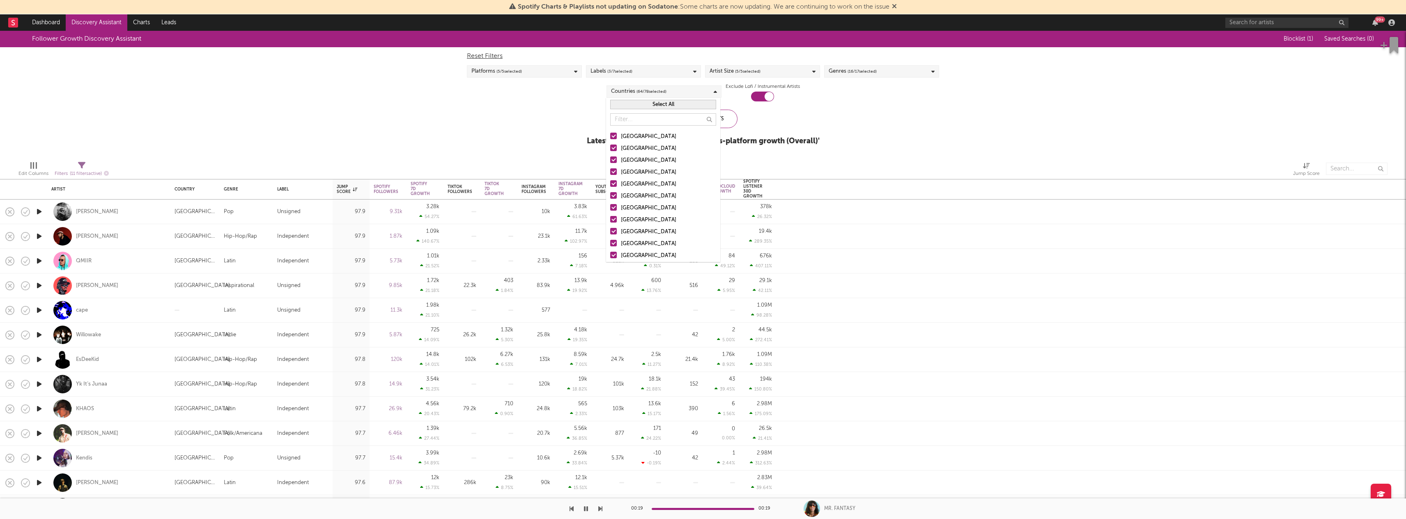
click at [654, 110] on div "Select All" at bounding box center [663, 105] width 114 height 14
click at [655, 106] on button "Select All" at bounding box center [663, 104] width 106 height 9
click at [619, 137] on label "United States" at bounding box center [663, 137] width 106 height 10
click at [610, 137] on input "United States" at bounding box center [610, 137] width 0 height 10
click at [618, 137] on label "United States" at bounding box center [663, 137] width 106 height 10
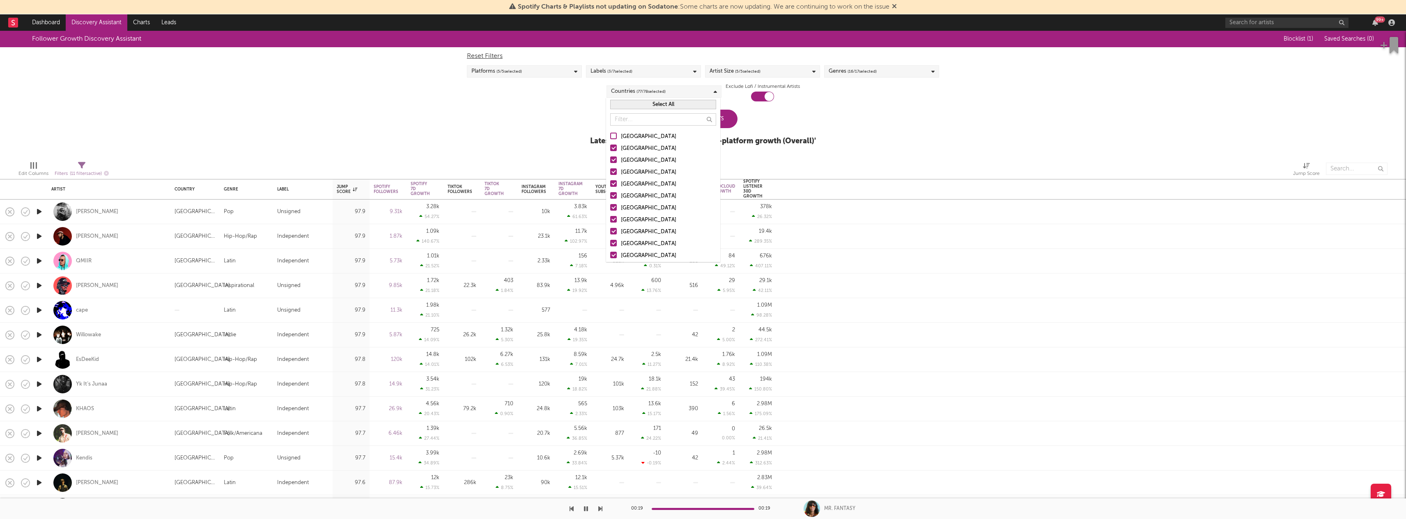
click at [610, 137] on input "United States" at bounding box center [610, 137] width 0 height 10
click at [644, 108] on button "Deselect All" at bounding box center [663, 104] width 106 height 9
click at [614, 137] on div at bounding box center [613, 136] width 7 height 7
click at [610, 137] on input "United States" at bounding box center [610, 137] width 0 height 10
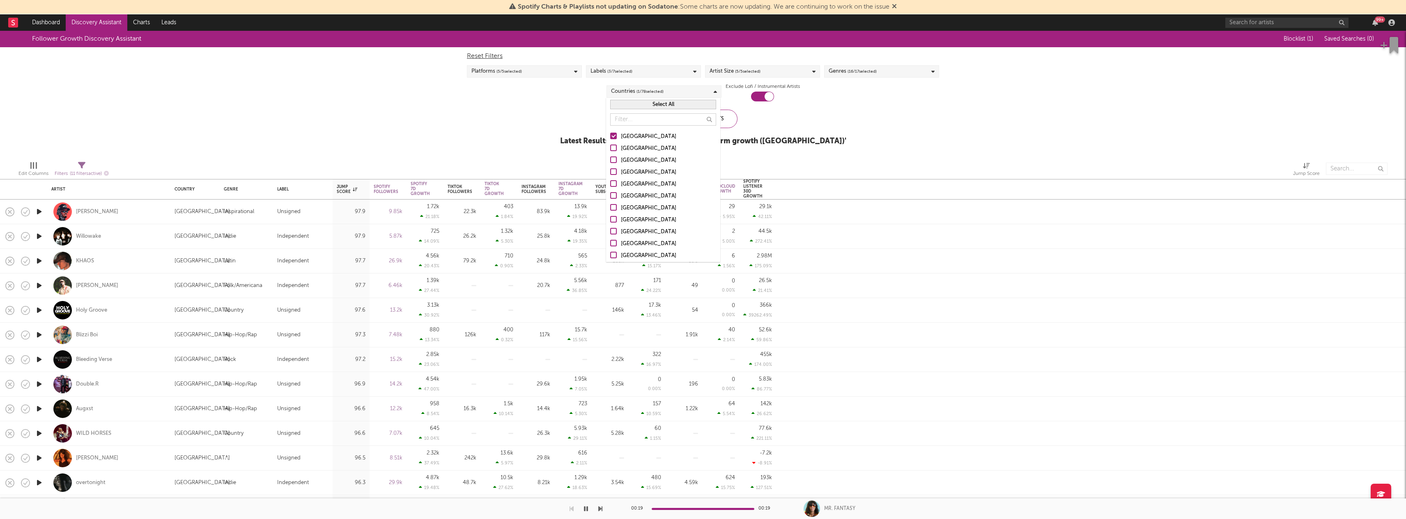
click at [745, 121] on div "Update Results Latest Results for Sodatone Pick ' Cross-platform growth (US) '" at bounding box center [703, 132] width 286 height 45
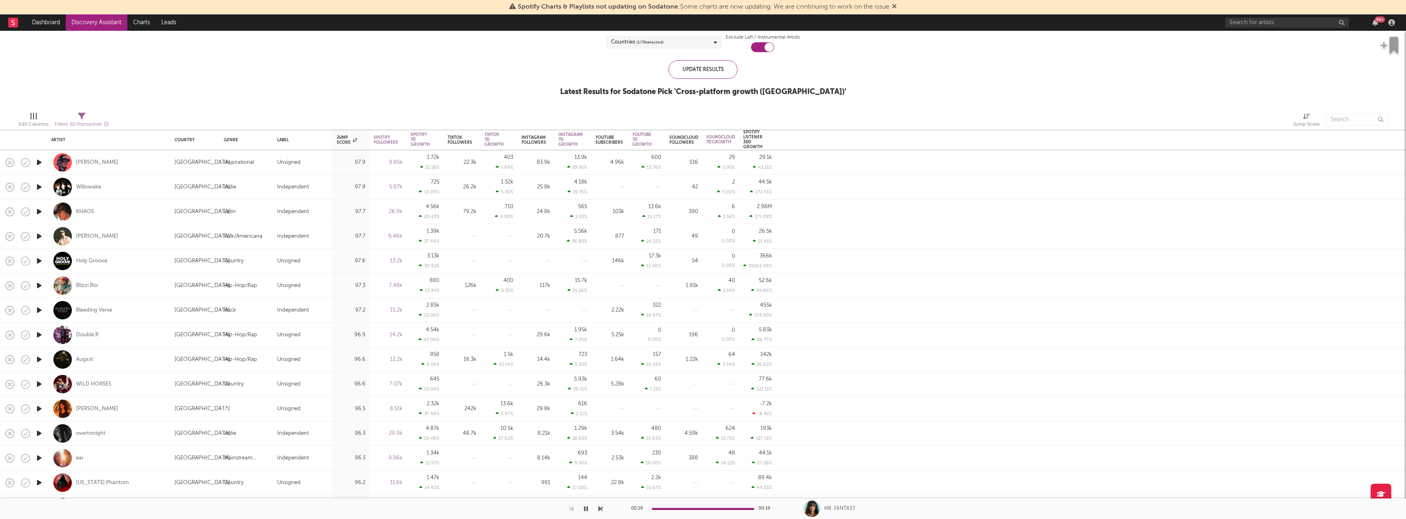
click at [43, 382] on icon "button" at bounding box center [39, 384] width 9 height 10
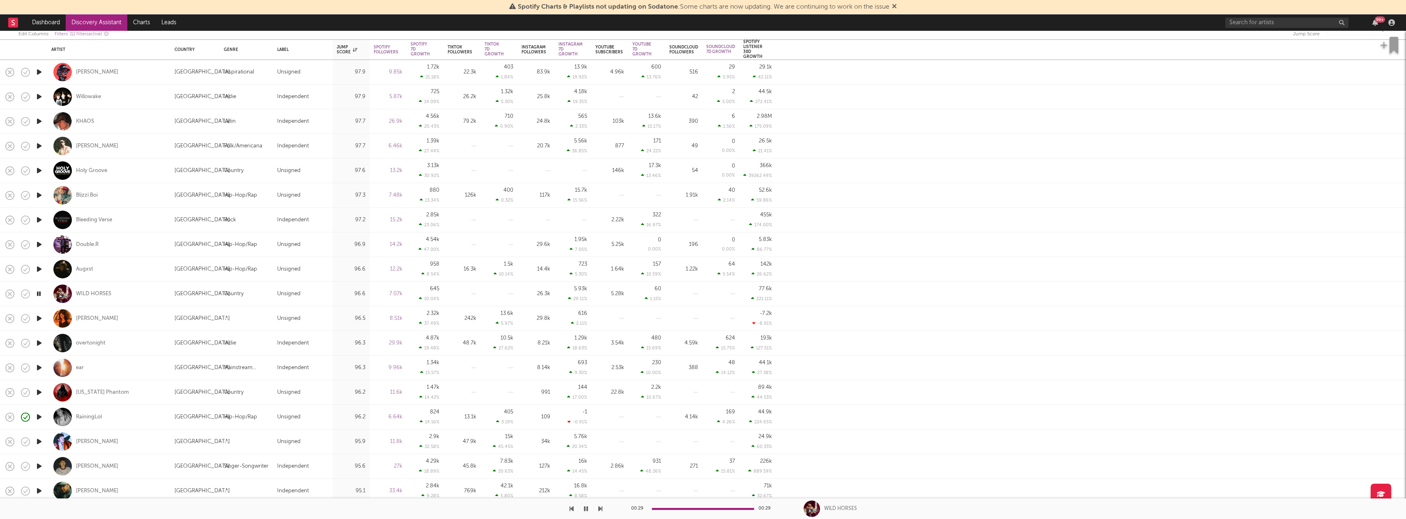
click at [37, 322] on icon "button" at bounding box center [39, 318] width 9 height 10
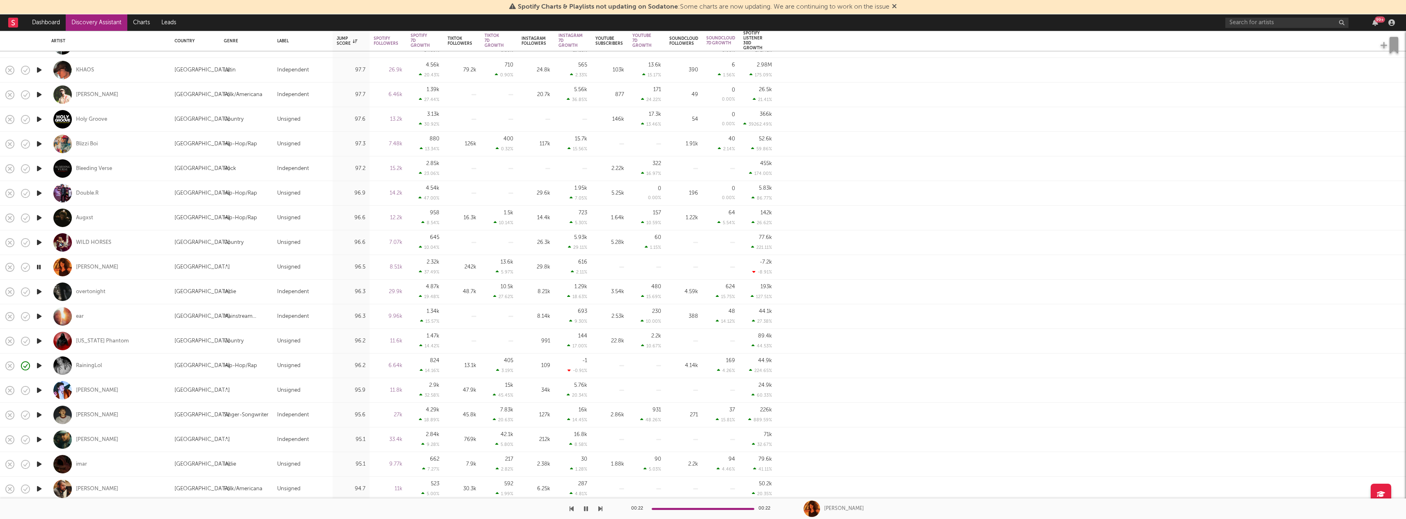
click at [33, 295] on div at bounding box center [39, 292] width 16 height 25
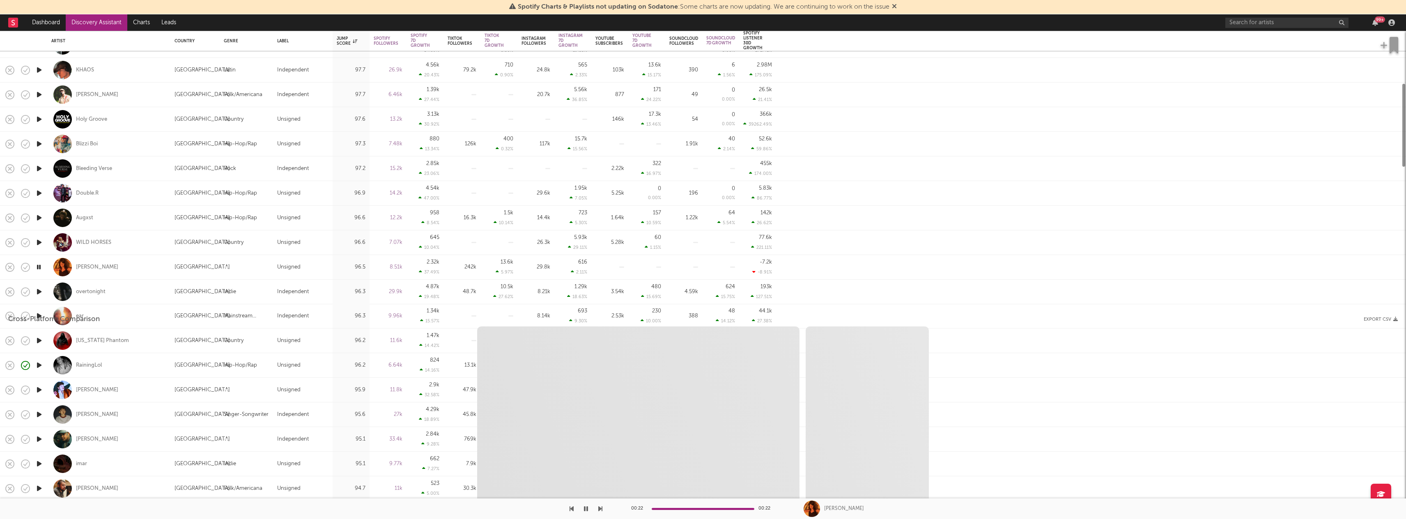
select select "1w"
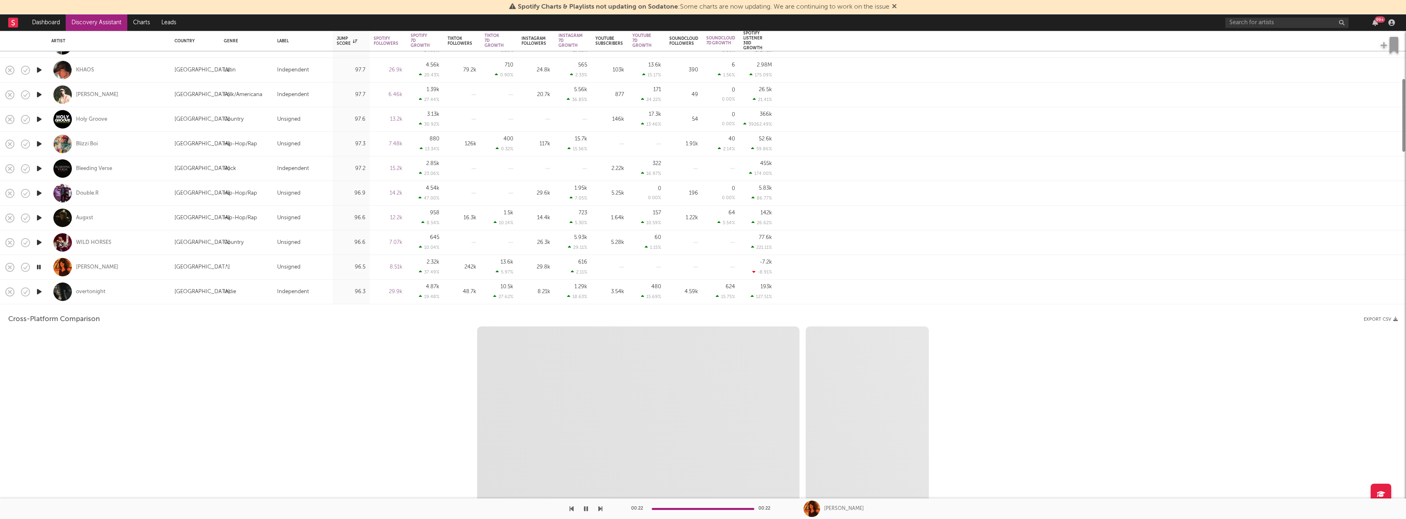
select select "6m"
click at [51, 293] on div "overtonight" at bounding box center [108, 292] width 115 height 24
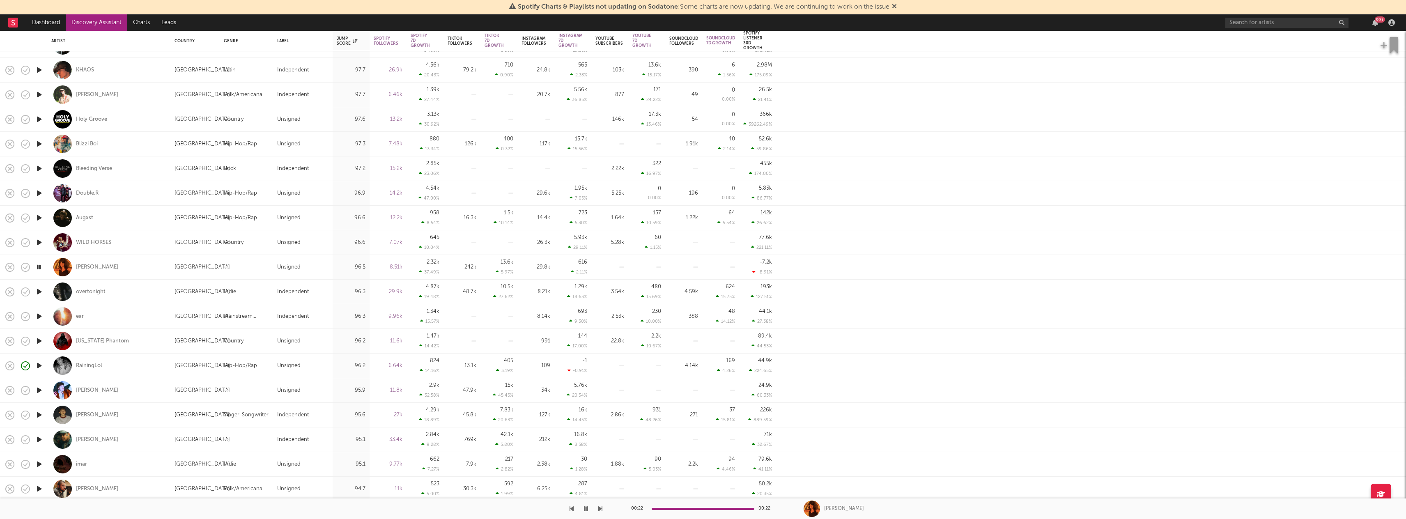
click at [44, 290] on icon "button" at bounding box center [39, 292] width 9 height 10
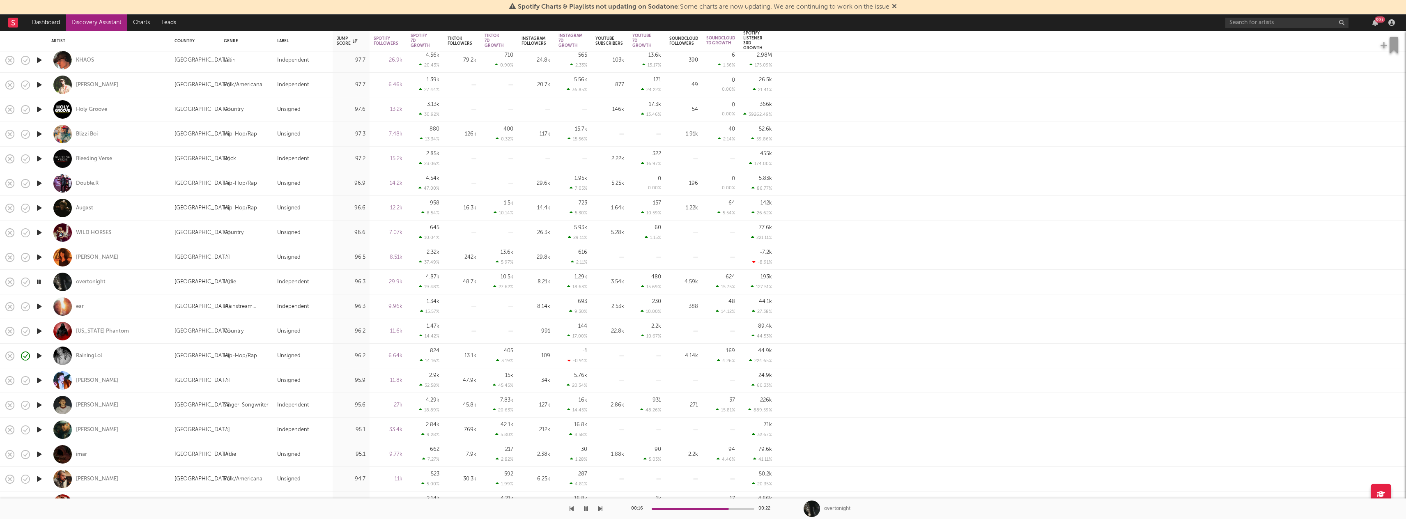
click at [586, 510] on icon "button" at bounding box center [586, 509] width 4 height 7
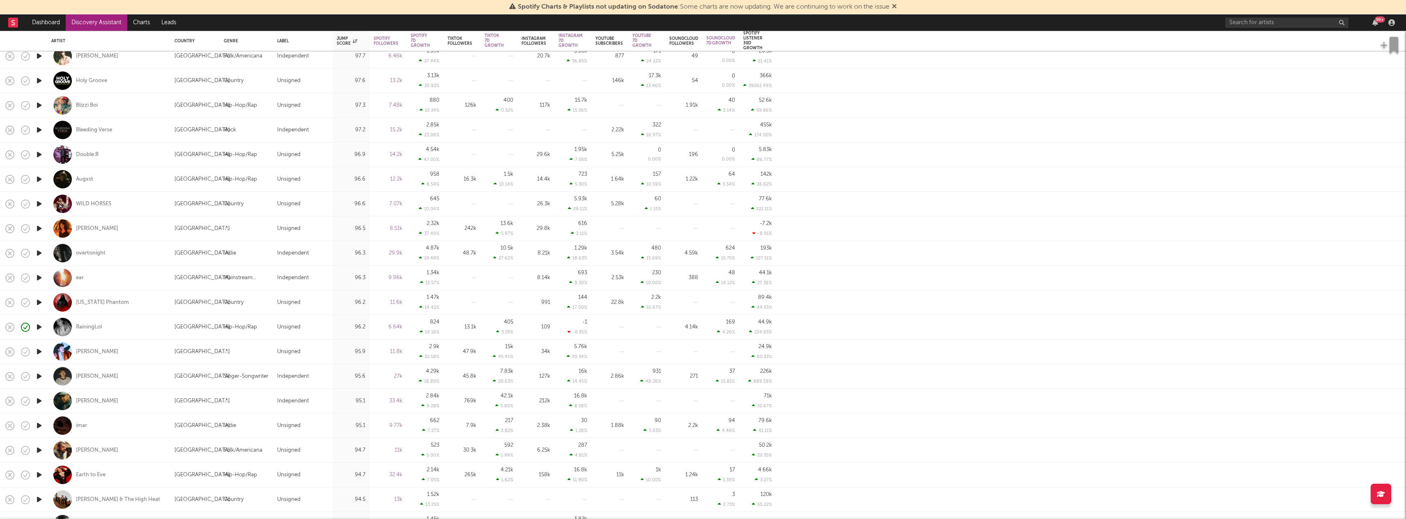
click at [41, 273] on icon "button" at bounding box center [39, 278] width 9 height 10
click at [689, 509] on div at bounding box center [703, 509] width 103 height 2
click at [39, 302] on icon "button" at bounding box center [39, 302] width 9 height 10
click at [39, 326] on icon "button" at bounding box center [39, 327] width 9 height 10
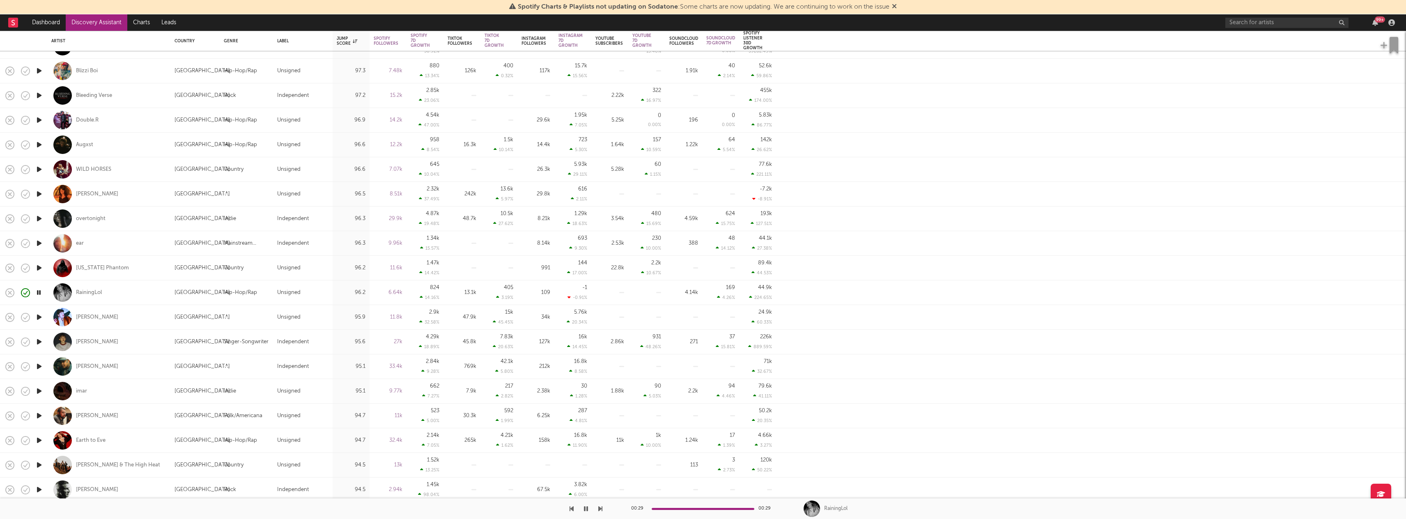
click at [36, 318] on icon "button" at bounding box center [39, 317] width 9 height 10
click at [38, 335] on icon "button" at bounding box center [39, 334] width 9 height 10
click at [664, 510] on div "00:01 00:28" at bounding box center [703, 509] width 144 height 21
click at [668, 509] on div at bounding box center [703, 509] width 103 height 2
click at [663, 509] on div at bounding box center [618, 509] width 103 height 2
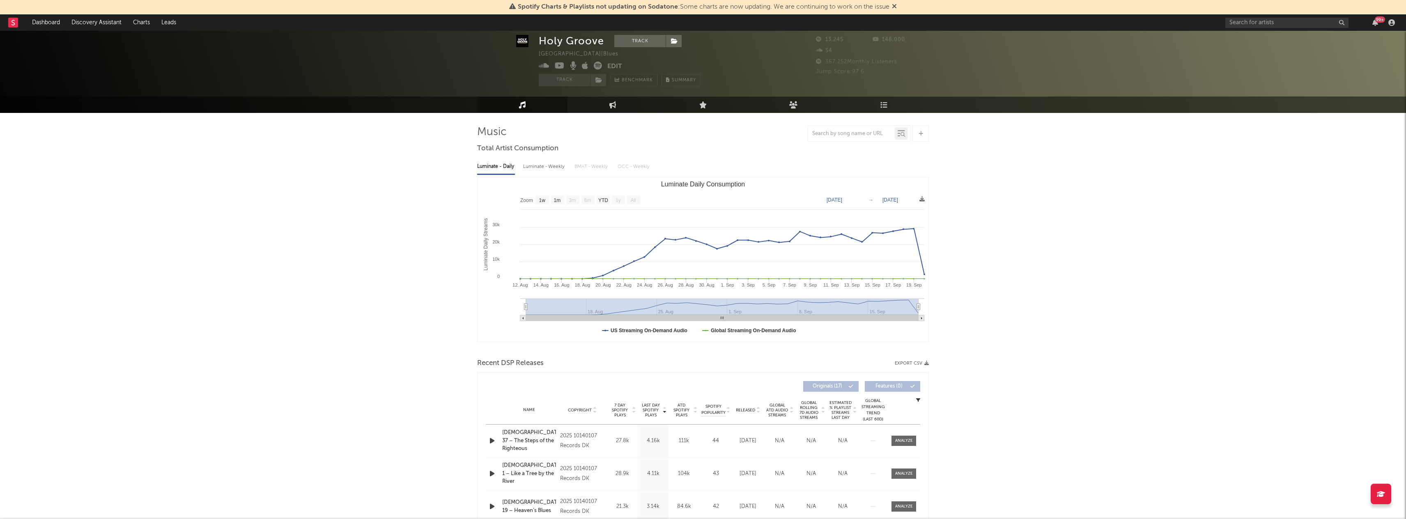
select select "1w"
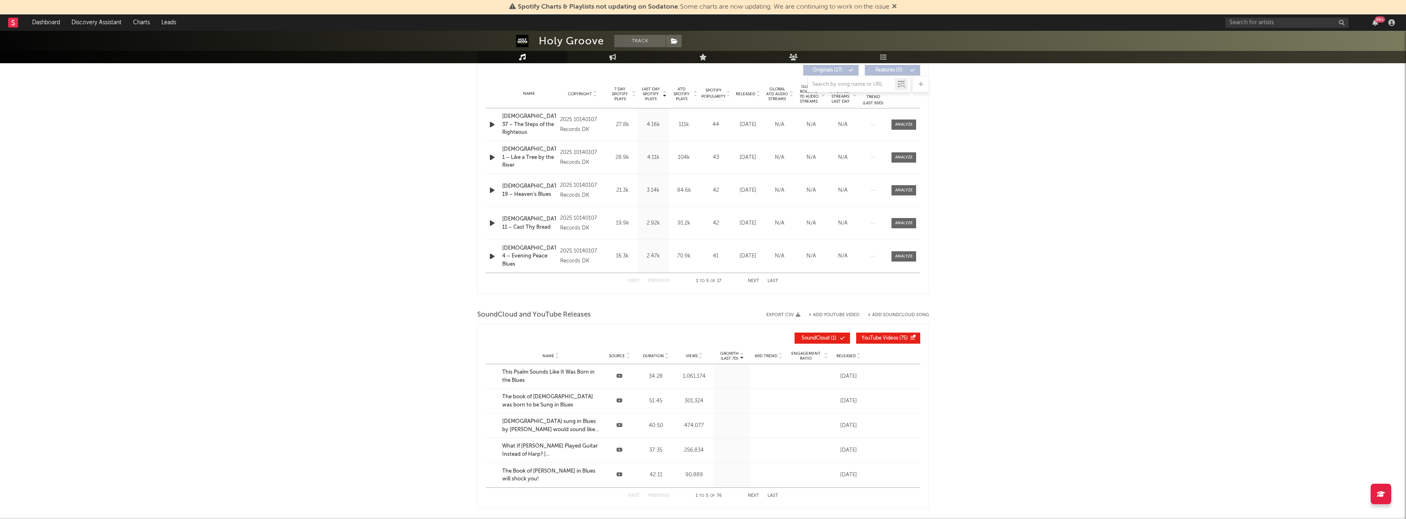
scroll to position [317, 0]
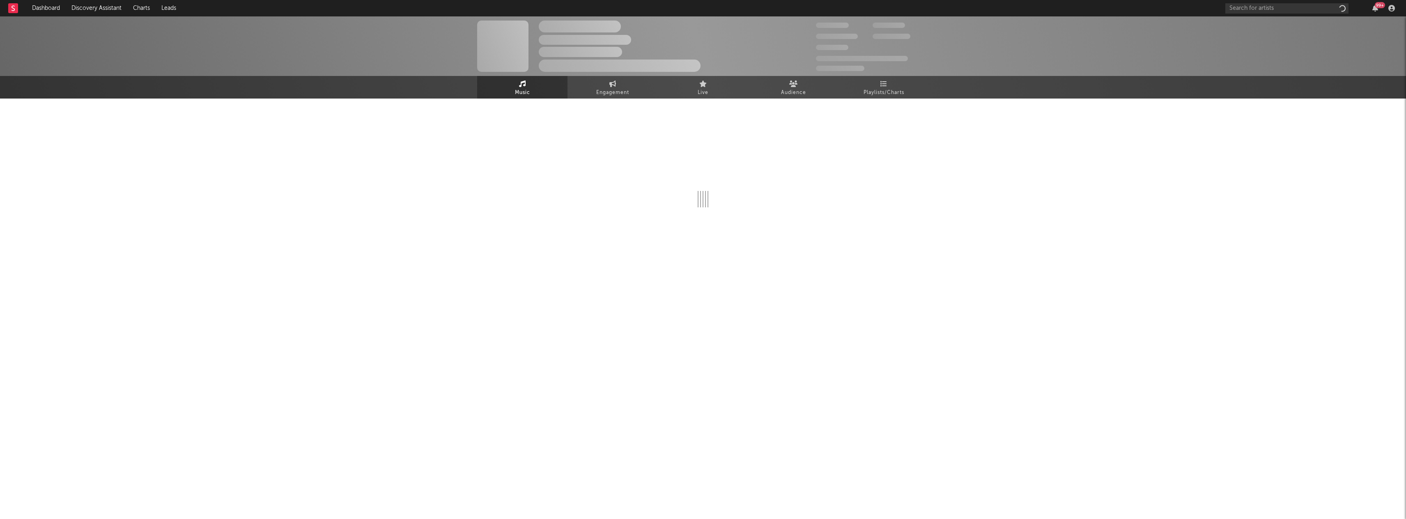
select select "1w"
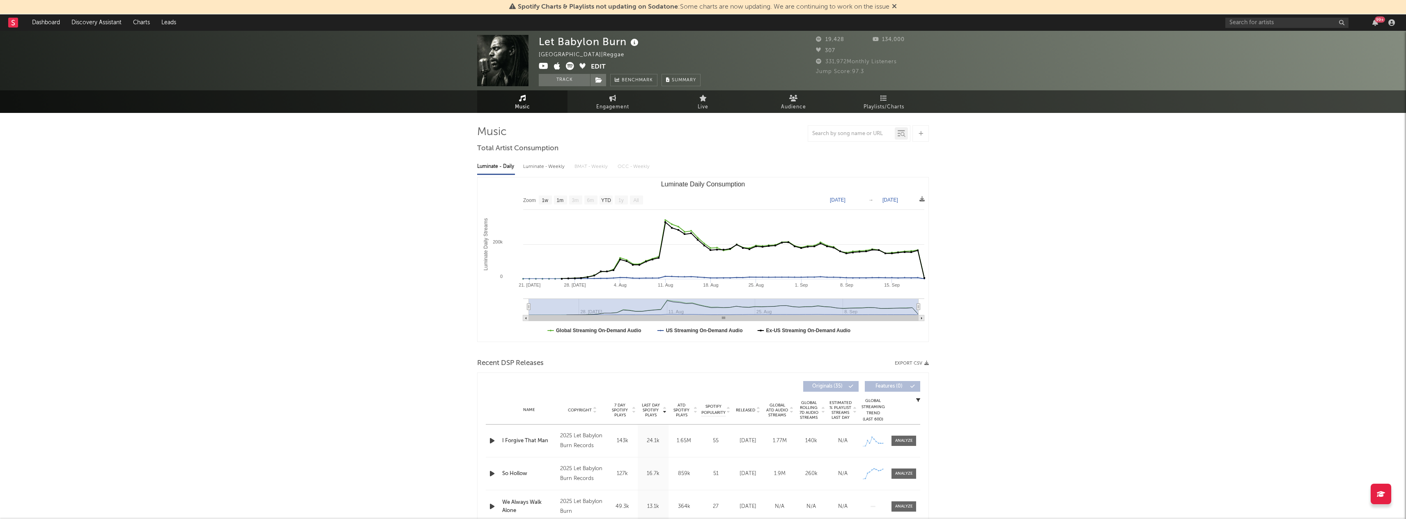
select select "1w"
